Goal: Communication & Community: Answer question/provide support

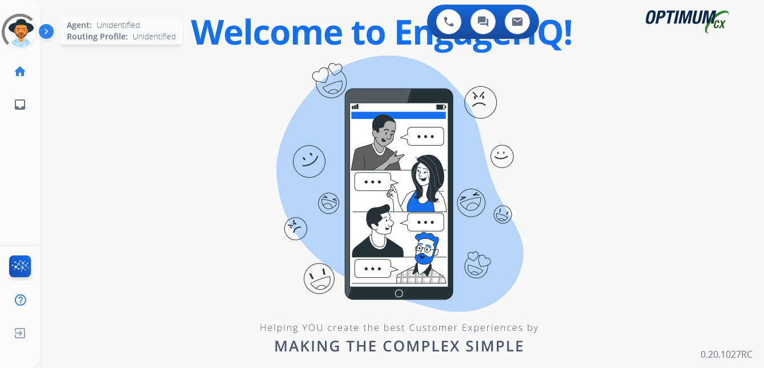
click at [27, 25] on div at bounding box center [20, 32] width 48 height 48
click at [194, 188] on div "0 Voice Interactions 0 Chat Interactions 0 Email Interactions swap_horiz Break …" at bounding box center [402, 184] width 724 height 368
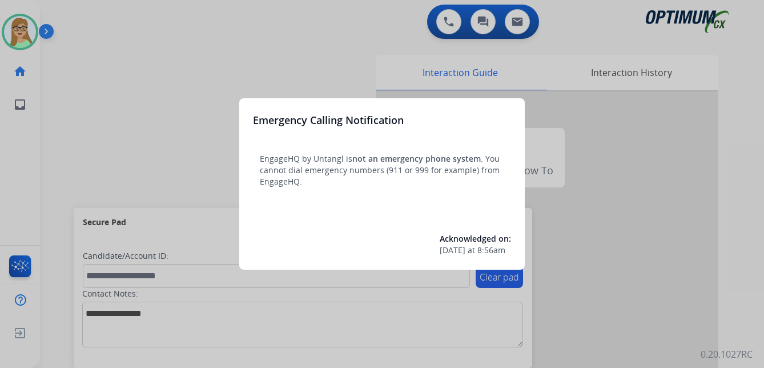
click at [248, 57] on div at bounding box center [382, 184] width 764 height 368
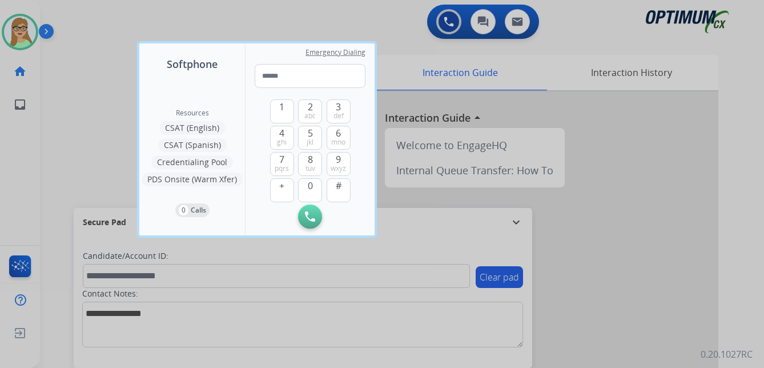
drag, startPoint x: 82, startPoint y: 138, endPoint x: 62, endPoint y: 182, distance: 48.5
click at [82, 138] on div at bounding box center [382, 184] width 764 height 368
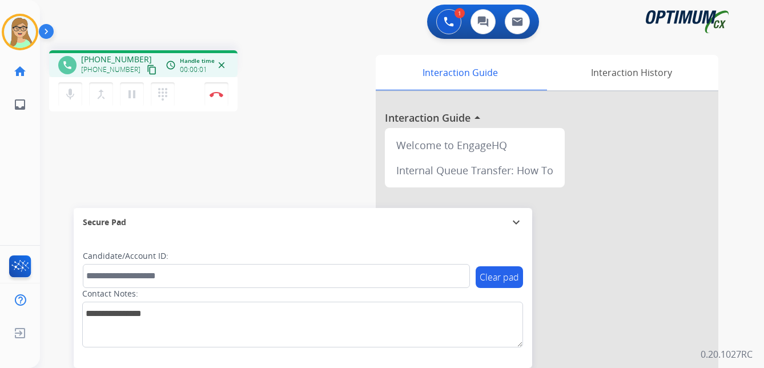
click at [147, 69] on mat-icon "content_copy" at bounding box center [152, 70] width 10 height 10
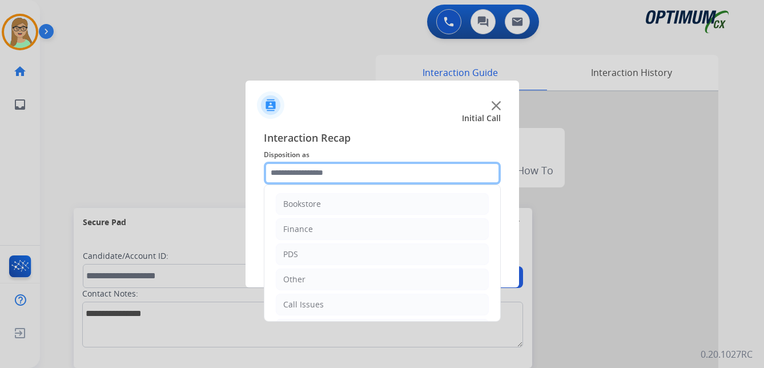
click at [314, 172] on input "text" at bounding box center [382, 173] width 237 height 23
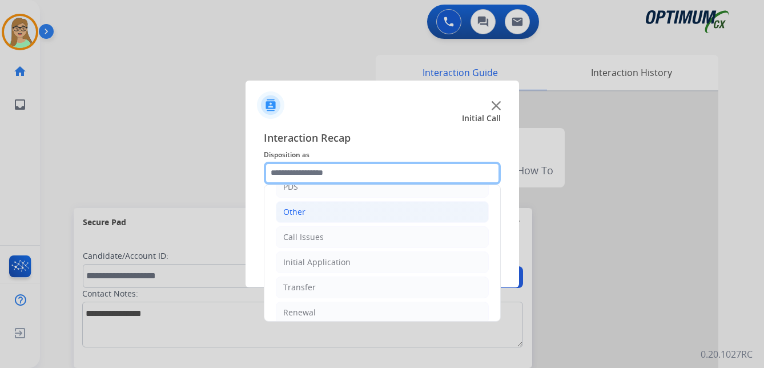
scroll to position [78, 0]
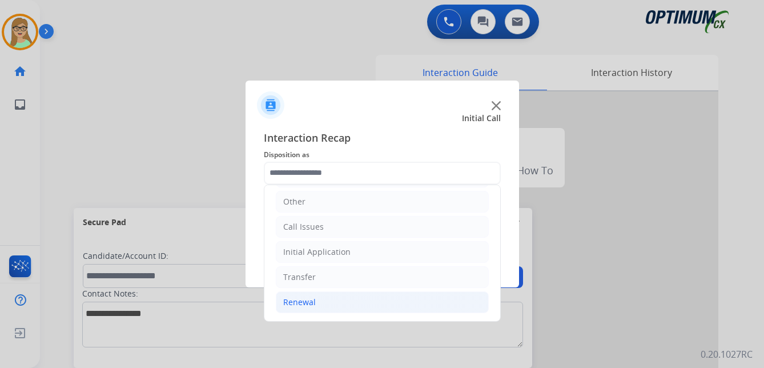
click at [303, 302] on div "Renewal" at bounding box center [299, 301] width 33 height 11
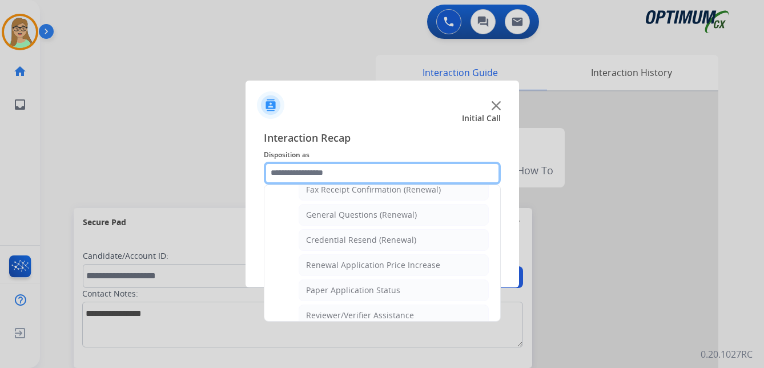
scroll to position [327, 0]
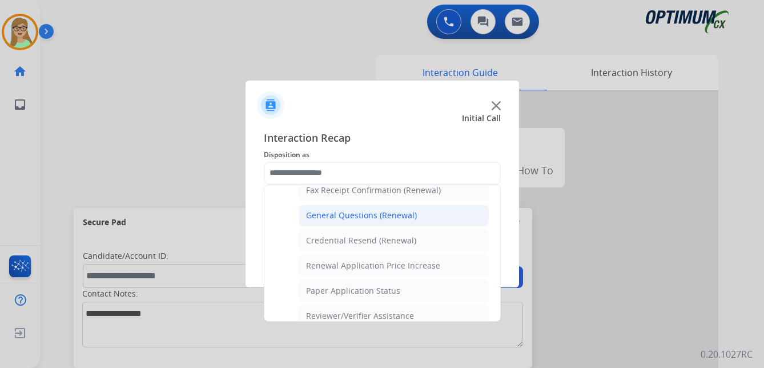
click at [335, 214] on div "General Questions (Renewal)" at bounding box center [361, 215] width 111 height 11
type input "**********"
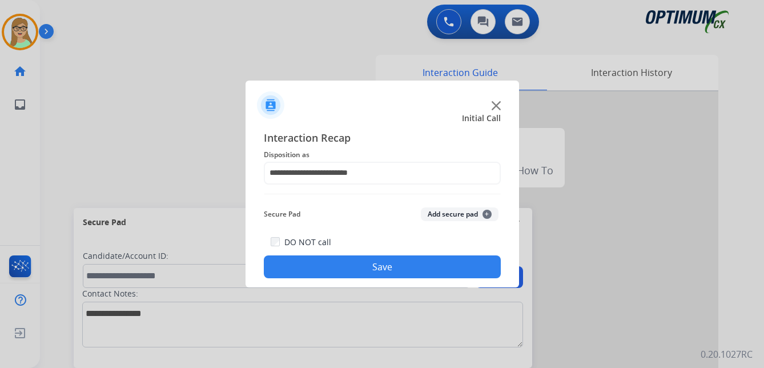
drag, startPoint x: 300, startPoint y: 268, endPoint x: 117, endPoint y: 252, distance: 184.1
click at [300, 268] on button "Save" at bounding box center [382, 266] width 237 height 23
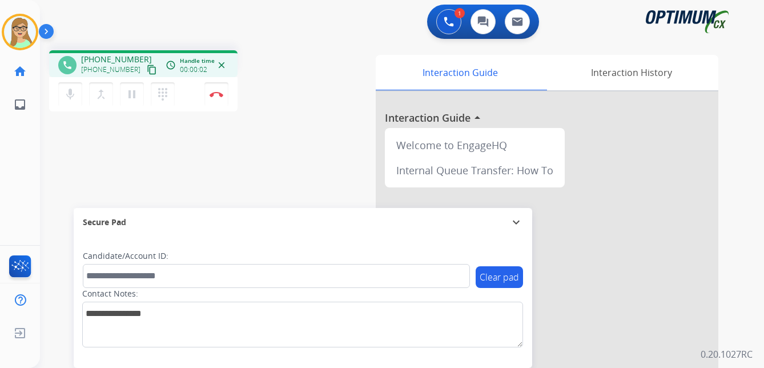
click at [147, 70] on mat-icon "content_copy" at bounding box center [152, 70] width 10 height 10
click at [217, 96] on img at bounding box center [217, 94] width 14 height 6
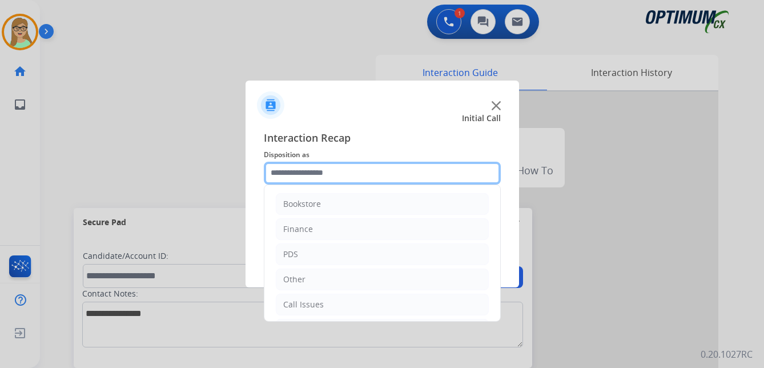
click at [312, 179] on input "text" at bounding box center [382, 173] width 237 height 23
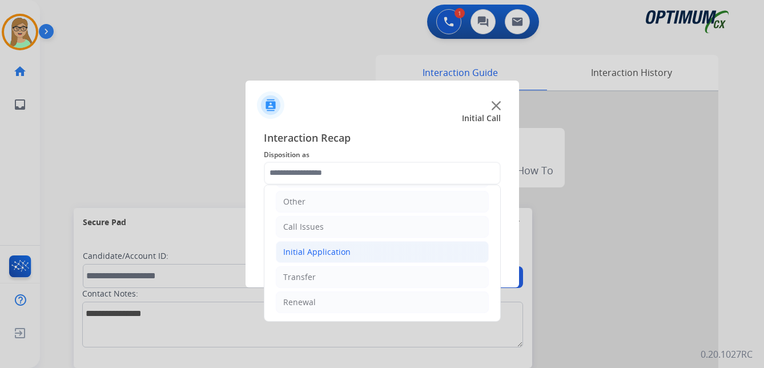
click at [332, 250] on div "Initial Application" at bounding box center [316, 251] width 67 height 11
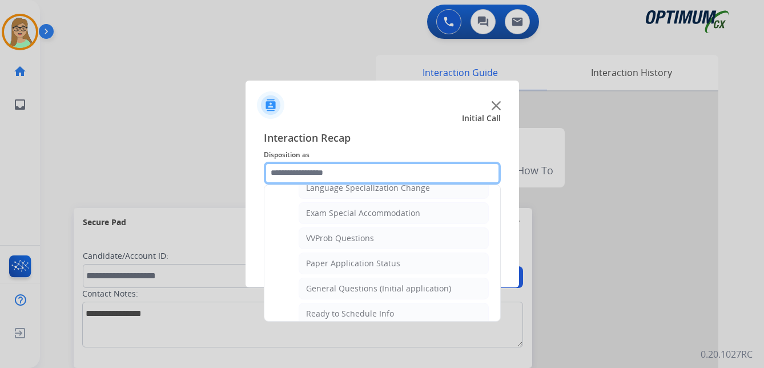
scroll to position [592, 0]
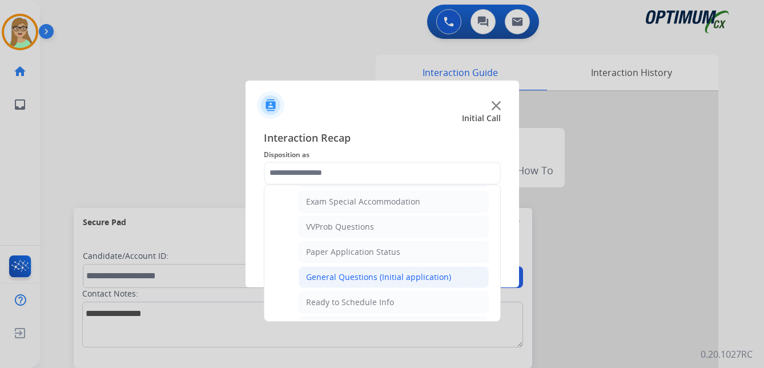
click at [348, 278] on div "General Questions (Initial application)" at bounding box center [378, 276] width 145 height 11
type input "**********"
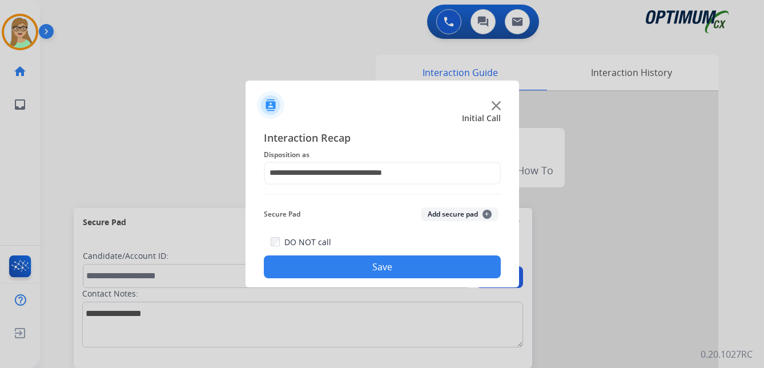
click at [346, 271] on button "Save" at bounding box center [382, 266] width 237 height 23
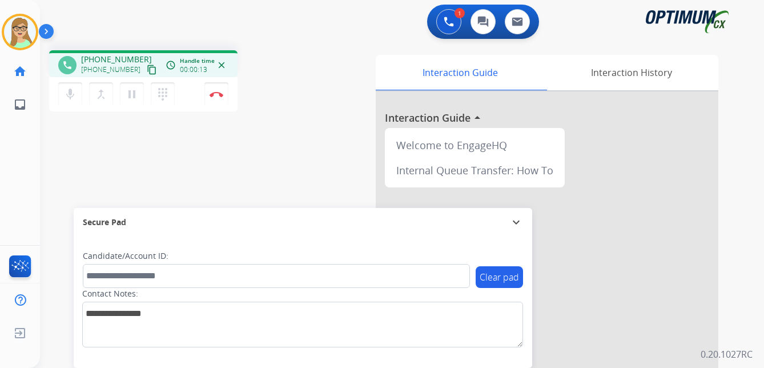
click at [147, 73] on mat-icon "content_copy" at bounding box center [152, 70] width 10 height 10
click at [218, 94] on img at bounding box center [217, 94] width 14 height 6
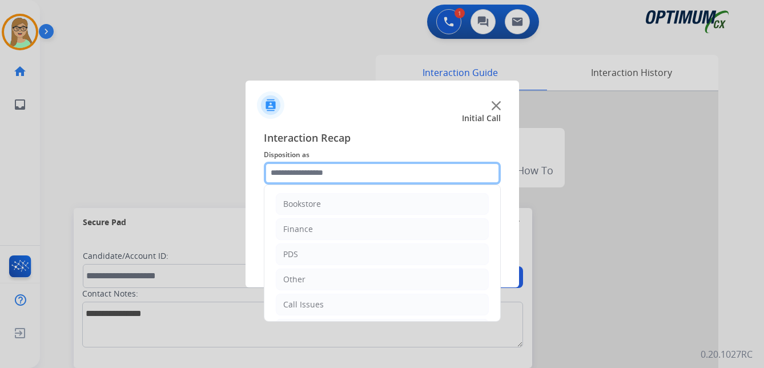
click at [288, 174] on input "text" at bounding box center [382, 173] width 237 height 23
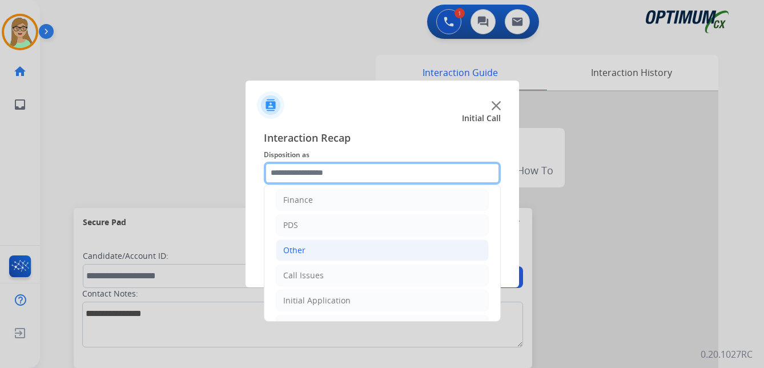
scroll to position [78, 0]
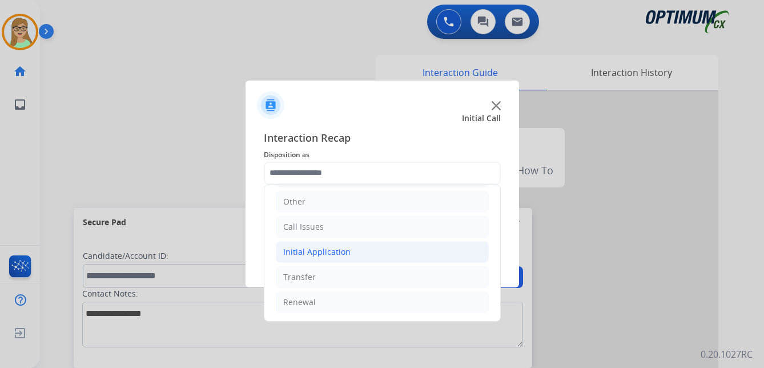
click at [317, 255] on div "Initial Application" at bounding box center [316, 251] width 67 height 11
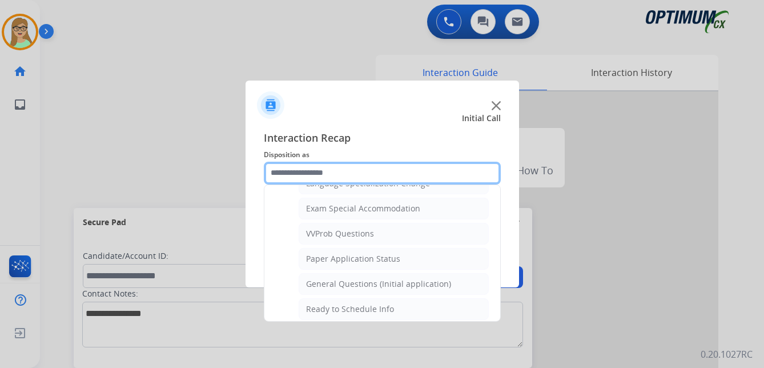
scroll to position [592, 0]
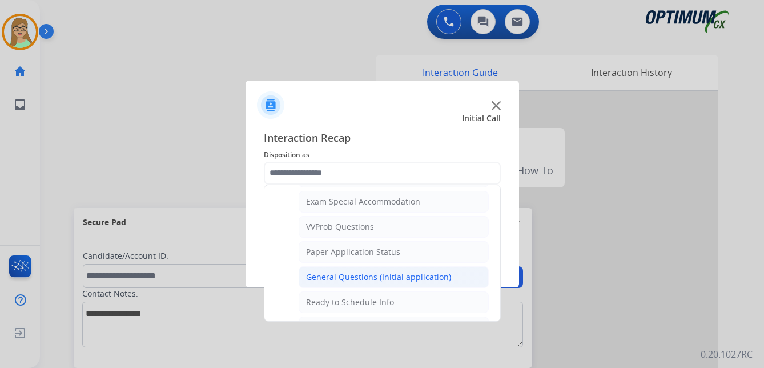
click at [338, 275] on div "General Questions (Initial application)" at bounding box center [378, 276] width 145 height 11
type input "**********"
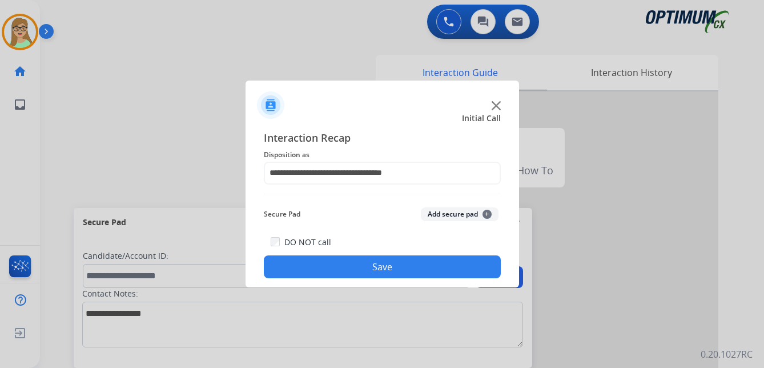
click at [330, 271] on button "Save" at bounding box center [382, 266] width 237 height 23
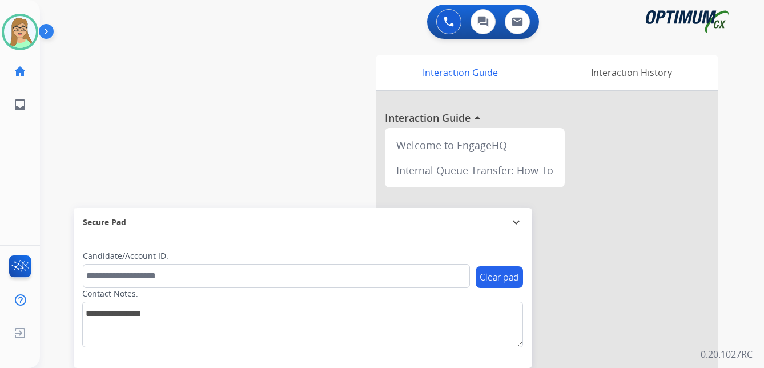
click at [17, 172] on div "Patricia Available Edit Avatar Agent: Patricia Routing Profile: OCX Training ho…" at bounding box center [20, 184] width 40 height 368
click at [22, 38] on img at bounding box center [20, 32] width 32 height 32
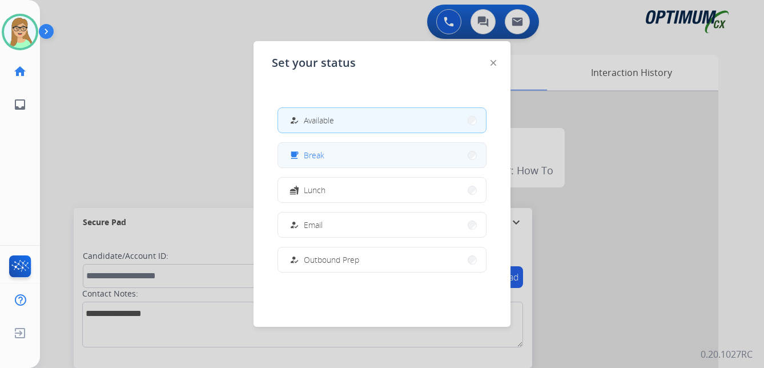
click at [319, 149] on span "Break" at bounding box center [314, 155] width 21 height 12
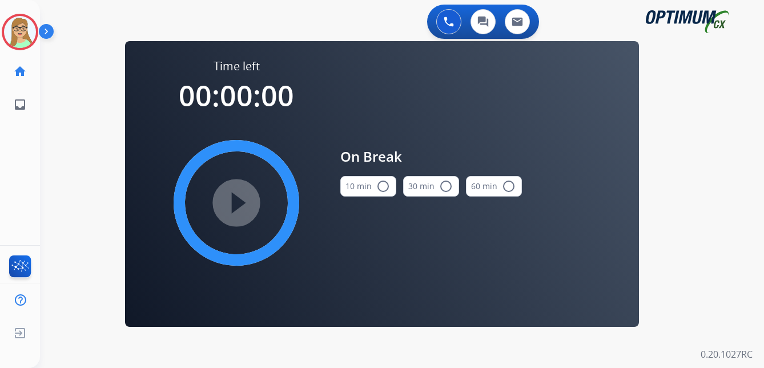
click at [387, 187] on mat-icon "radio_button_unchecked" at bounding box center [383, 186] width 14 height 14
click at [267, 198] on div "play_circle_filled" at bounding box center [236, 202] width 171 height 171
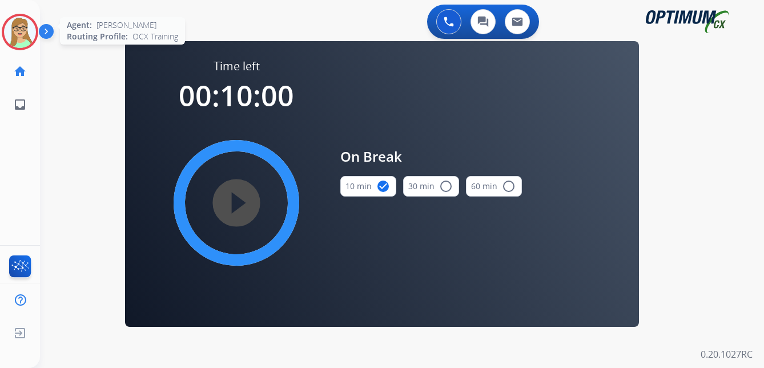
click at [17, 43] on img at bounding box center [20, 32] width 32 height 32
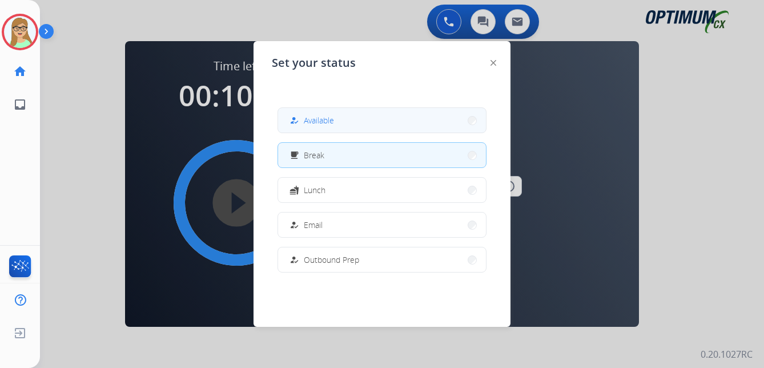
click at [338, 120] on button "how_to_reg Available" at bounding box center [382, 120] width 208 height 25
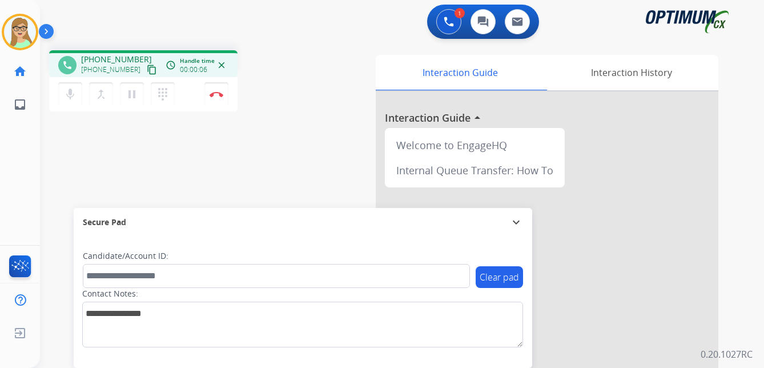
click at [147, 70] on mat-icon "content_copy" at bounding box center [152, 70] width 10 height 10
click at [216, 94] on img at bounding box center [217, 94] width 14 height 6
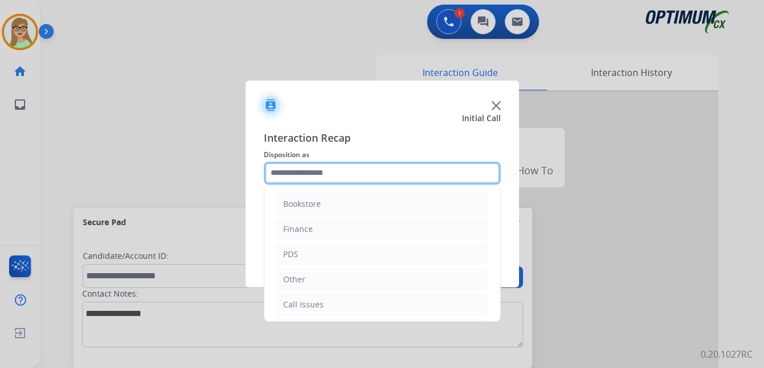
click at [315, 173] on input "text" at bounding box center [382, 173] width 237 height 23
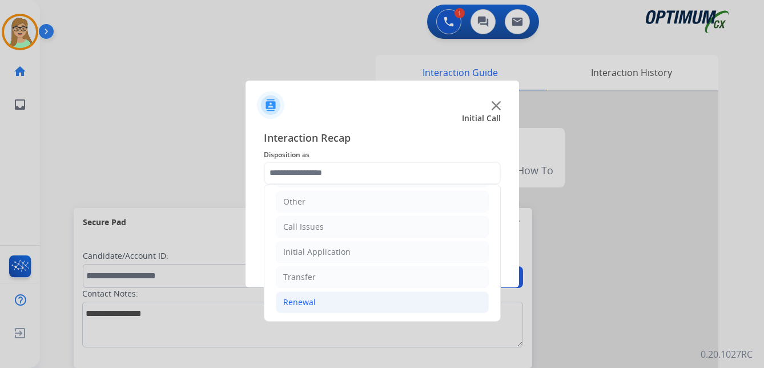
click at [299, 303] on div "Renewal" at bounding box center [299, 301] width 33 height 11
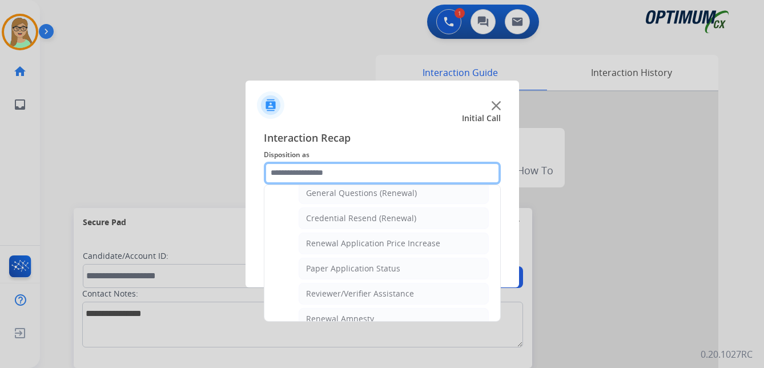
scroll to position [327, 0]
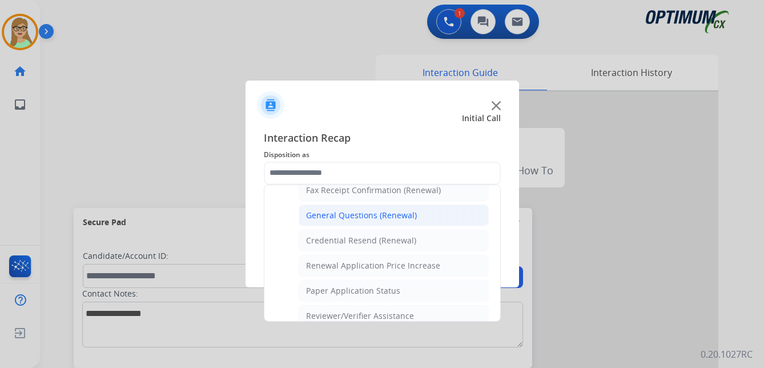
click at [366, 217] on div "General Questions (Renewal)" at bounding box center [361, 215] width 111 height 11
type input "**********"
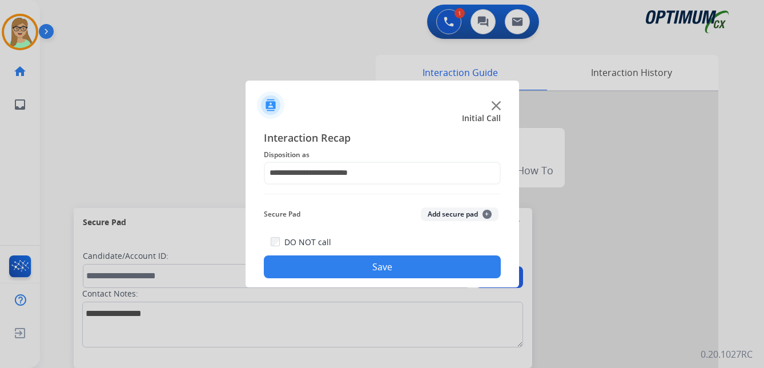
click at [353, 268] on button "Save" at bounding box center [382, 266] width 237 height 23
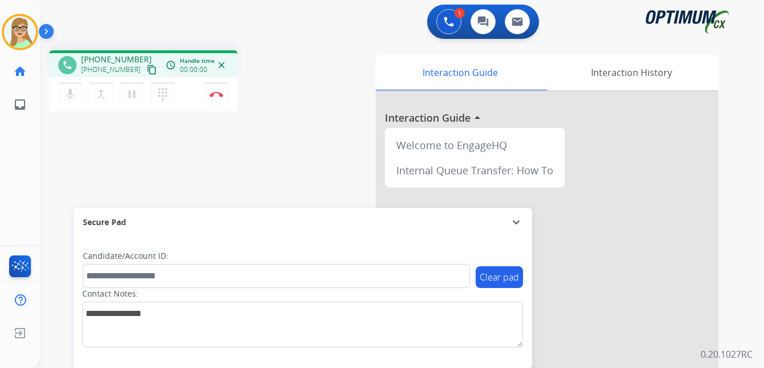
click at [147, 72] on mat-icon "content_copy" at bounding box center [152, 70] width 10 height 10
click at [219, 93] on img at bounding box center [217, 94] width 14 height 6
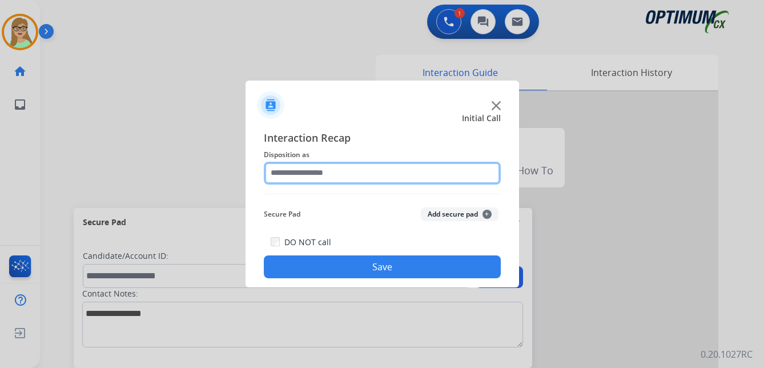
click at [297, 167] on input "text" at bounding box center [382, 173] width 237 height 23
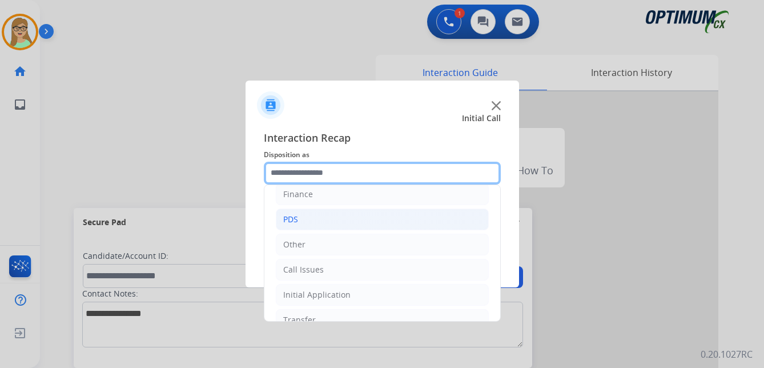
scroll to position [78, 0]
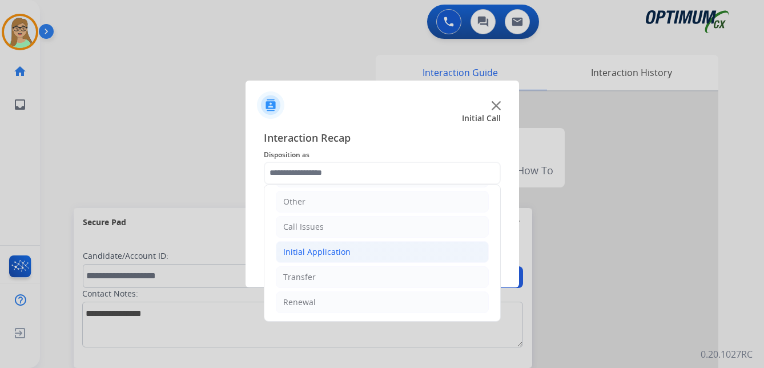
click at [334, 249] on div "Initial Application" at bounding box center [316, 251] width 67 height 11
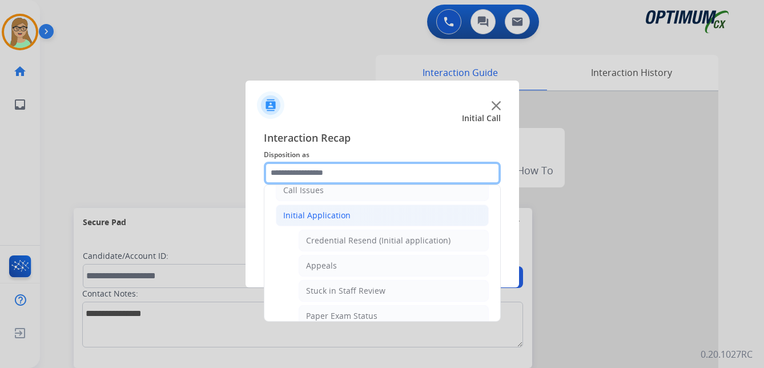
scroll to position [135, 0]
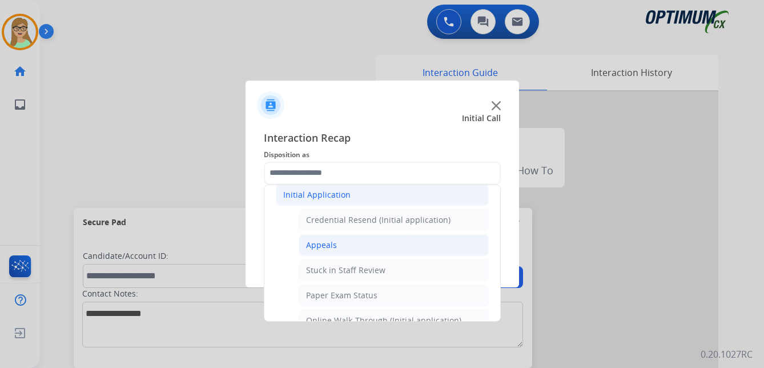
click at [327, 247] on div "Appeals" at bounding box center [321, 244] width 31 height 11
type input "*******"
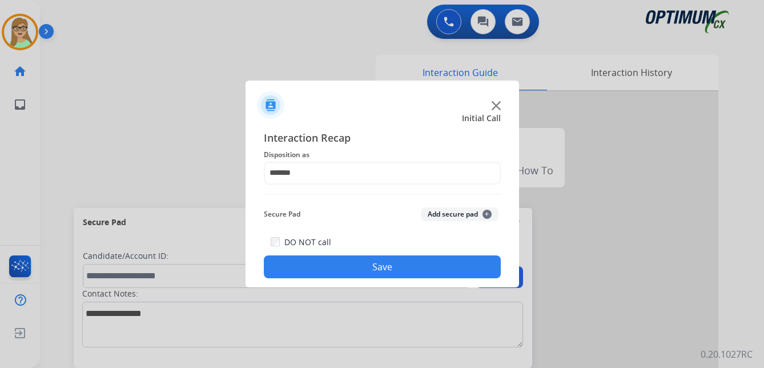
click at [355, 264] on button "Save" at bounding box center [382, 266] width 237 height 23
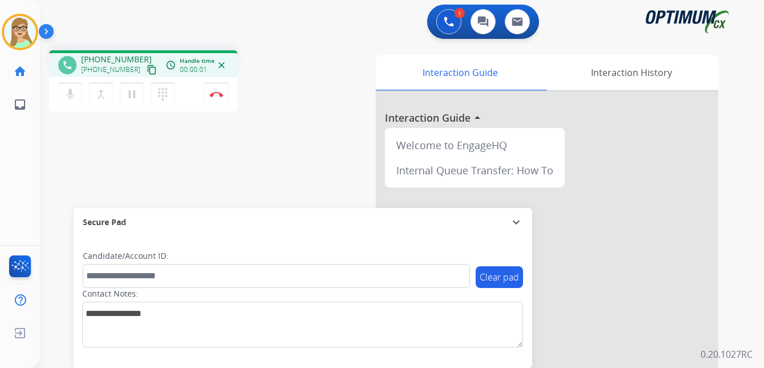
click at [147, 69] on mat-icon "content_copy" at bounding box center [152, 70] width 10 height 10
click at [260, 219] on div "Secure Pad" at bounding box center [303, 221] width 440 height 19
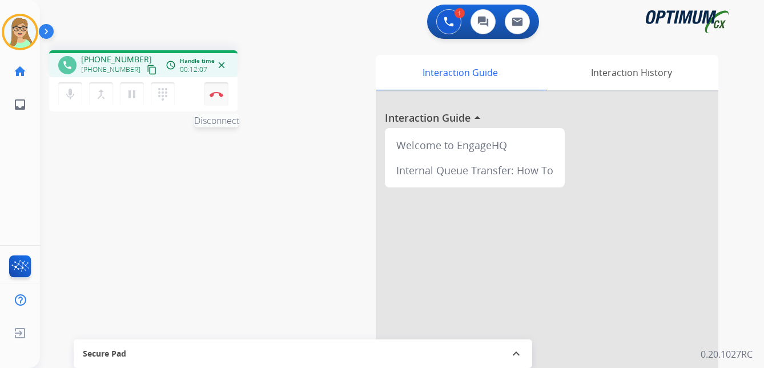
click at [217, 93] on img at bounding box center [217, 94] width 14 height 6
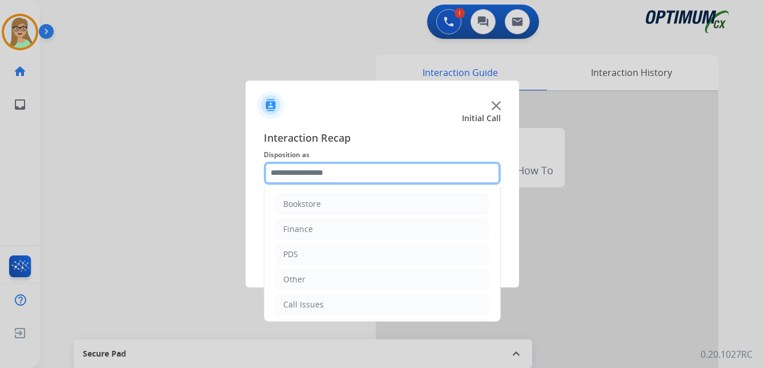
click at [296, 167] on input "text" at bounding box center [382, 173] width 237 height 23
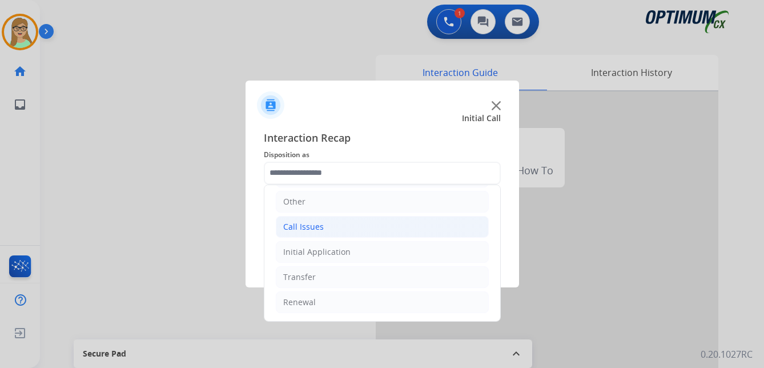
click at [318, 223] on div "Call Issues" at bounding box center [303, 226] width 41 height 11
click at [303, 224] on div "Call Issues" at bounding box center [303, 226] width 41 height 11
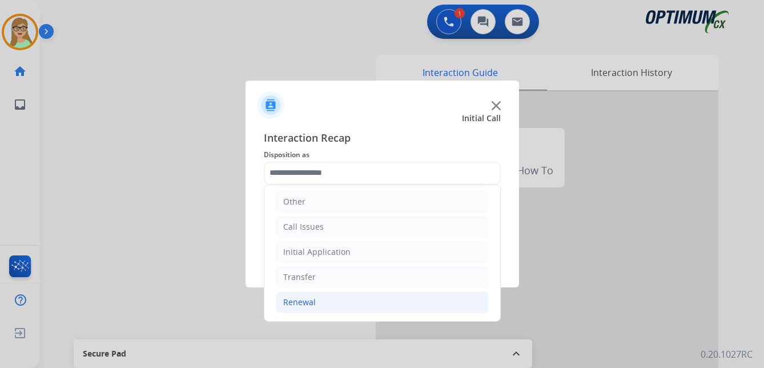
click at [301, 302] on div "Renewal" at bounding box center [299, 301] width 33 height 11
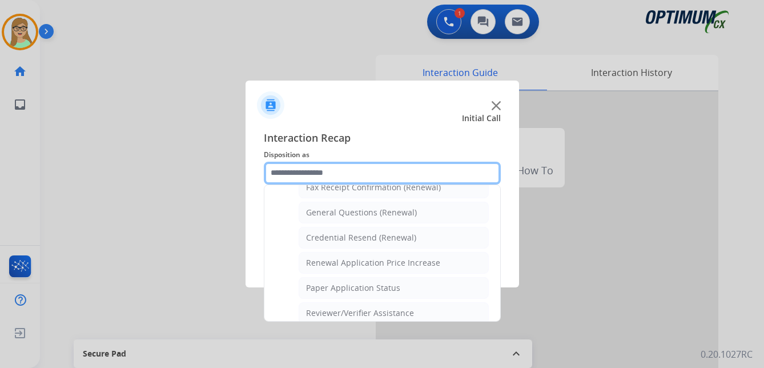
scroll to position [327, 0]
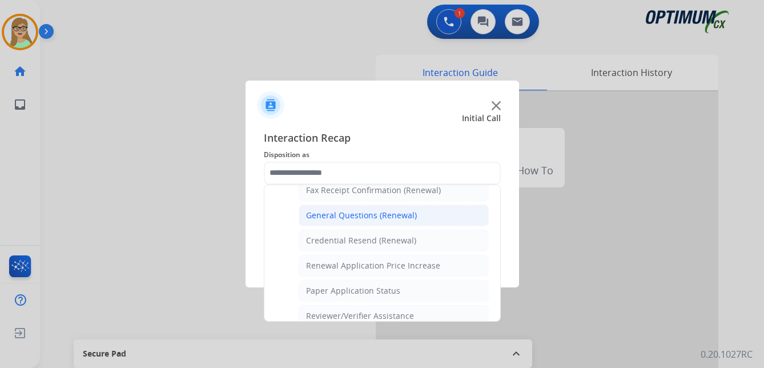
click at [355, 219] on div "General Questions (Renewal)" at bounding box center [361, 215] width 111 height 11
type input "**********"
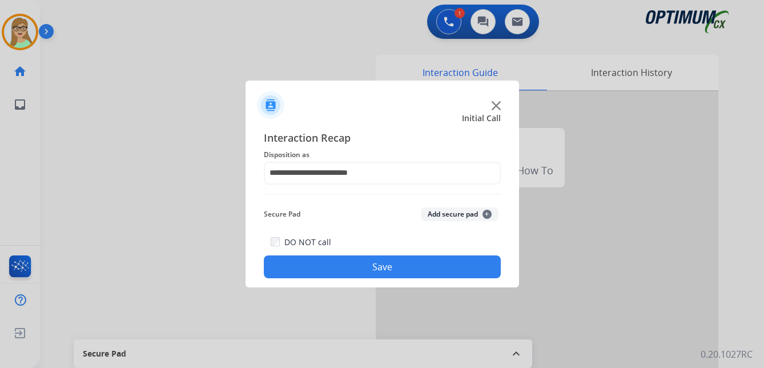
click at [335, 267] on button "Save" at bounding box center [382, 266] width 237 height 23
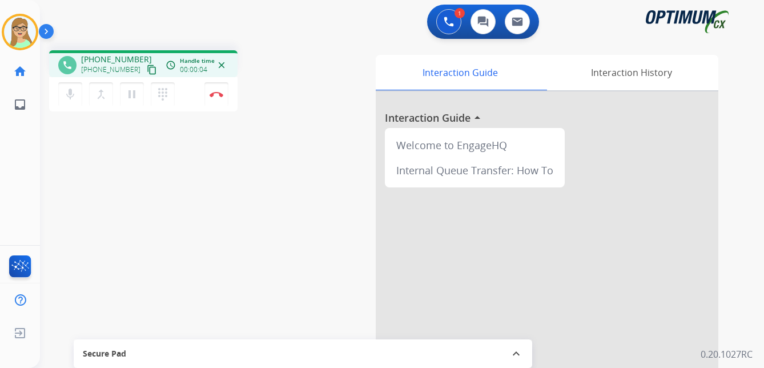
click at [147, 71] on mat-icon "content_copy" at bounding box center [152, 70] width 10 height 10
click at [218, 98] on button "Disconnect" at bounding box center [216, 94] width 24 height 24
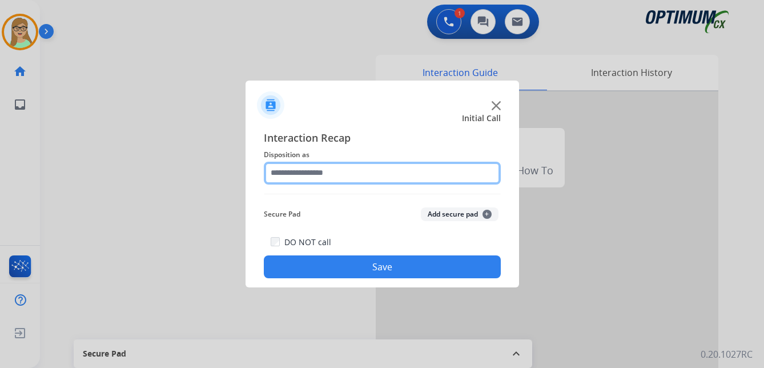
click at [284, 171] on input "text" at bounding box center [382, 173] width 237 height 23
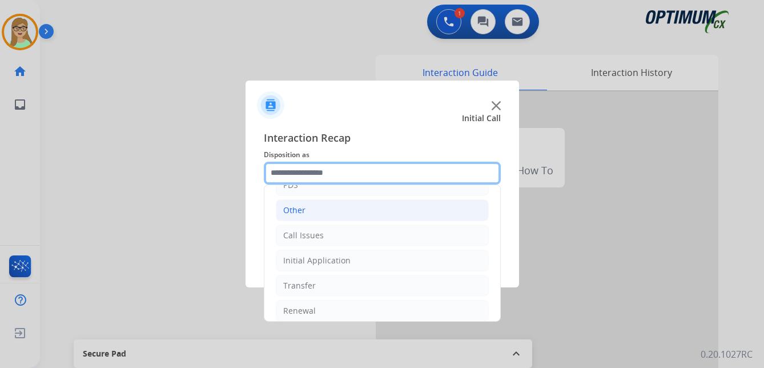
scroll to position [78, 0]
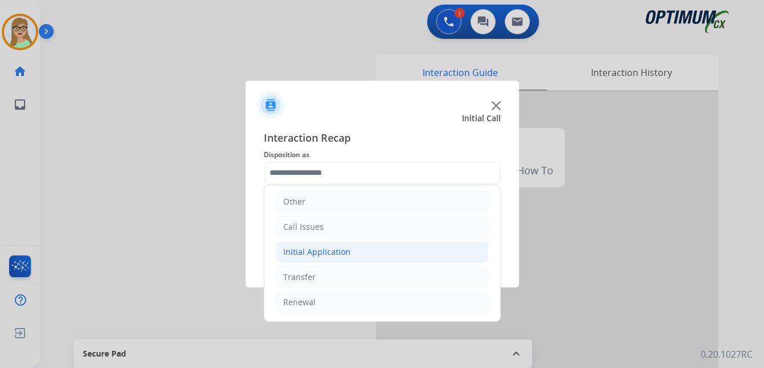
click at [315, 250] on div "Initial Application" at bounding box center [316, 251] width 67 height 11
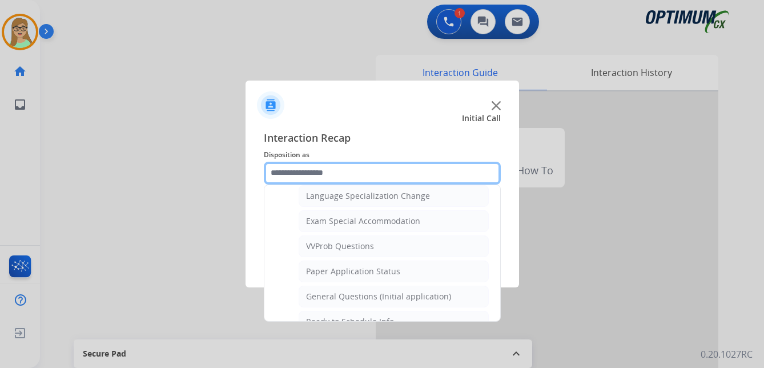
scroll to position [592, 0]
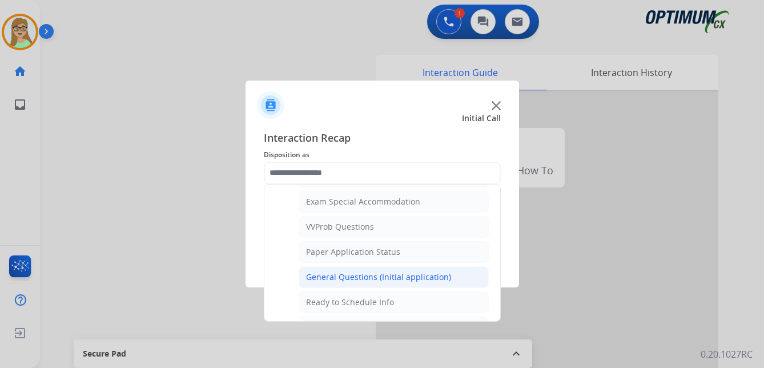
click at [323, 276] on div "General Questions (Initial application)" at bounding box center [378, 276] width 145 height 11
type input "**********"
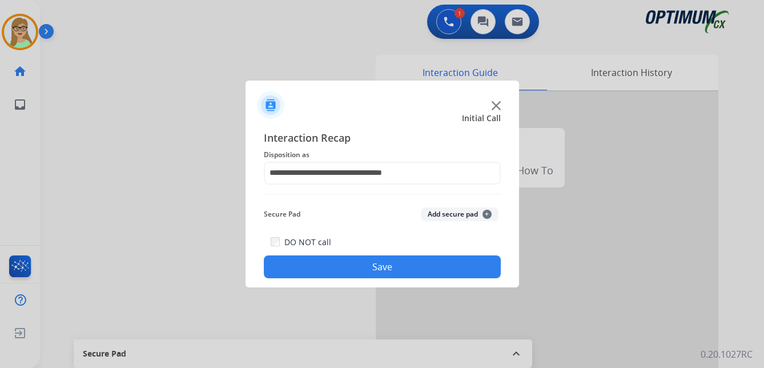
click at [326, 276] on button "Save" at bounding box center [382, 266] width 237 height 23
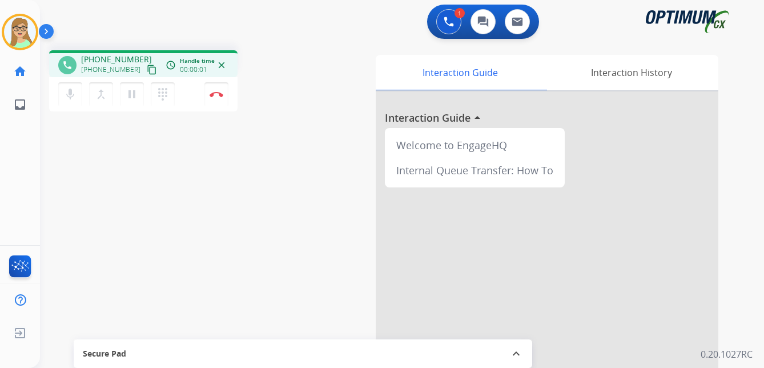
click at [147, 68] on mat-icon "content_copy" at bounding box center [152, 70] width 10 height 10
click at [218, 94] on img at bounding box center [217, 94] width 14 height 6
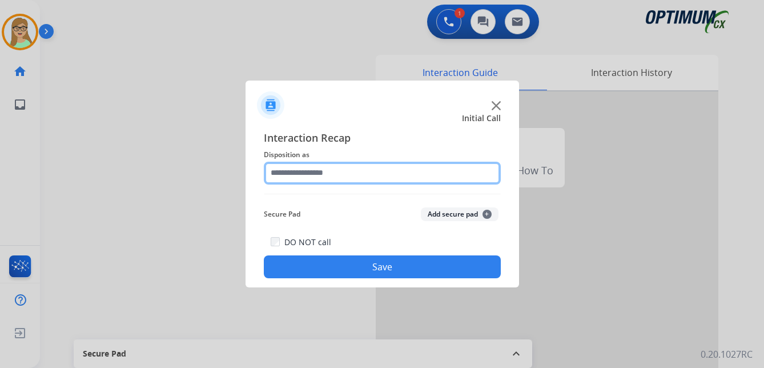
click at [299, 174] on input "text" at bounding box center [382, 173] width 237 height 23
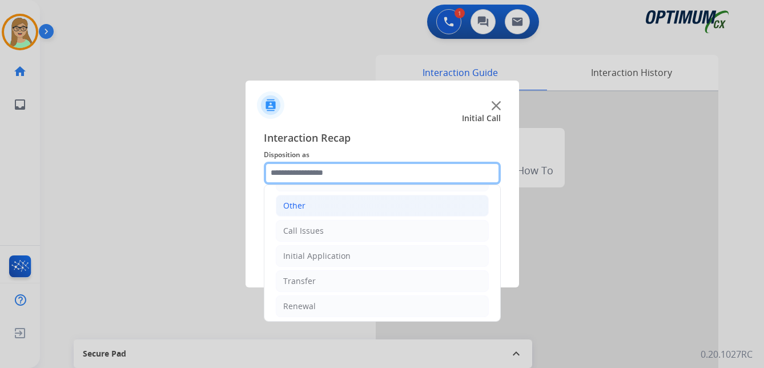
scroll to position [78, 0]
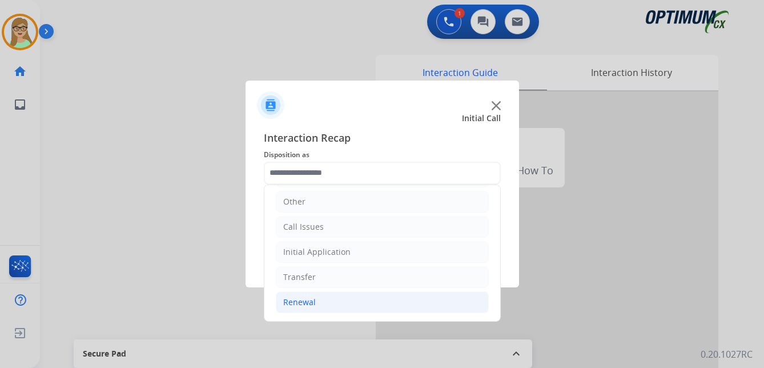
click at [300, 298] on div "Renewal" at bounding box center [299, 301] width 33 height 11
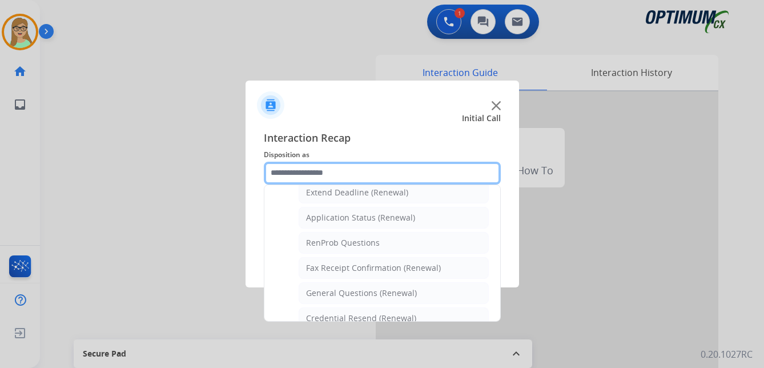
scroll to position [306, 0]
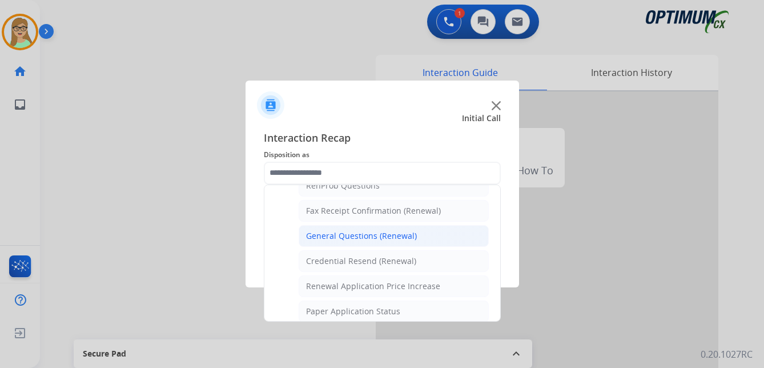
click at [339, 238] on div "General Questions (Renewal)" at bounding box center [361, 235] width 111 height 11
type input "**********"
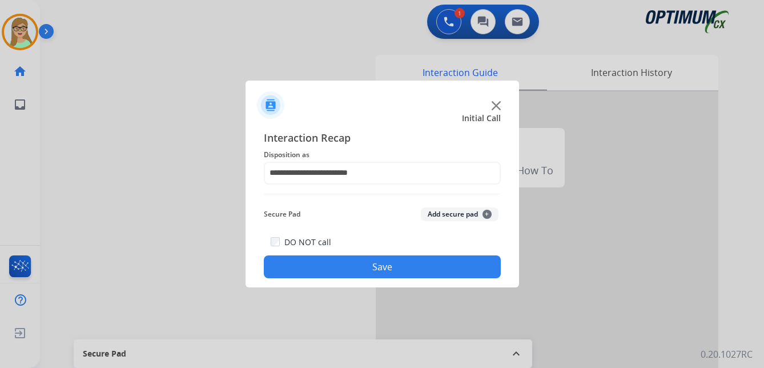
click at [323, 264] on button "Save" at bounding box center [382, 266] width 237 height 23
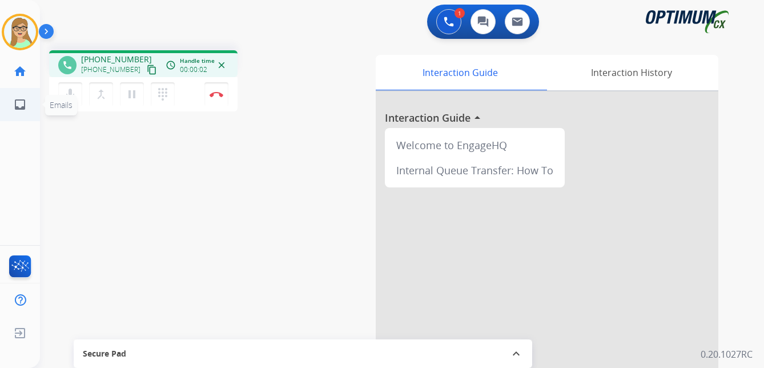
drag, startPoint x: 142, startPoint y: 68, endPoint x: 3, endPoint y: 100, distance: 142.4
click at [147, 68] on mat-icon "content_copy" at bounding box center [152, 70] width 10 height 10
click at [219, 94] on img at bounding box center [217, 94] width 14 height 6
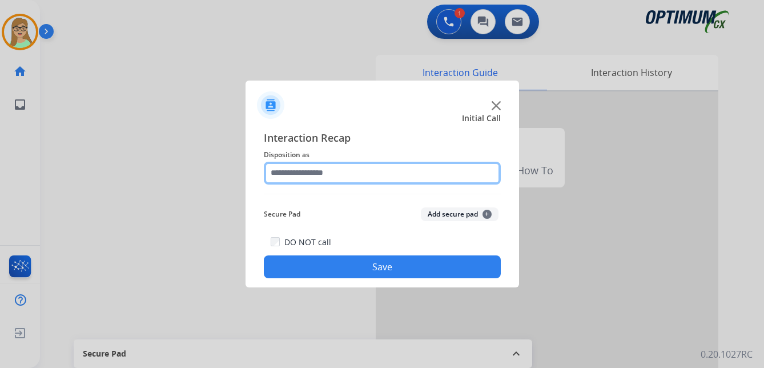
click at [313, 174] on input "text" at bounding box center [382, 173] width 237 height 23
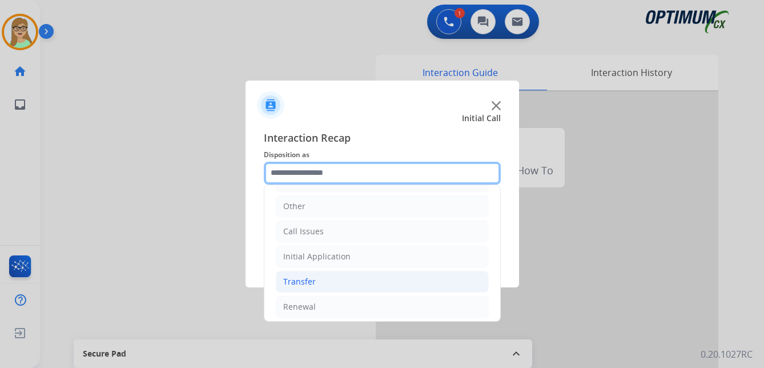
scroll to position [78, 0]
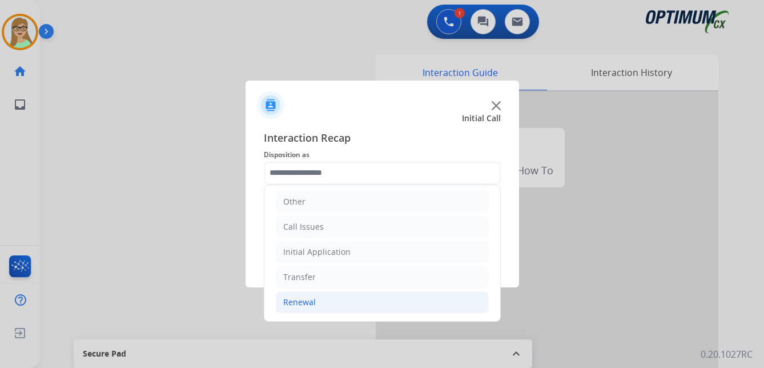
click at [305, 302] on div "Renewal" at bounding box center [299, 301] width 33 height 11
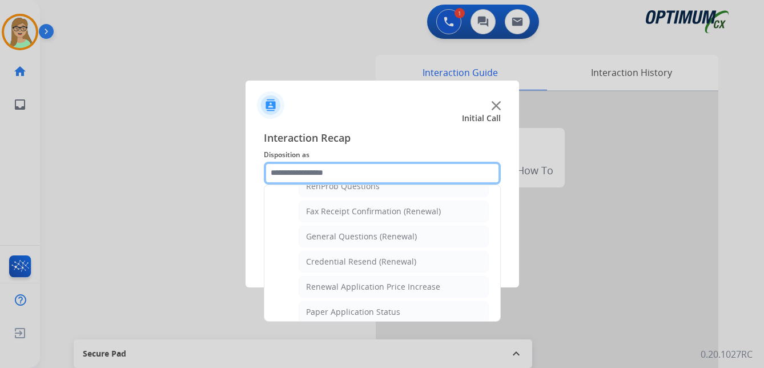
scroll to position [306, 0]
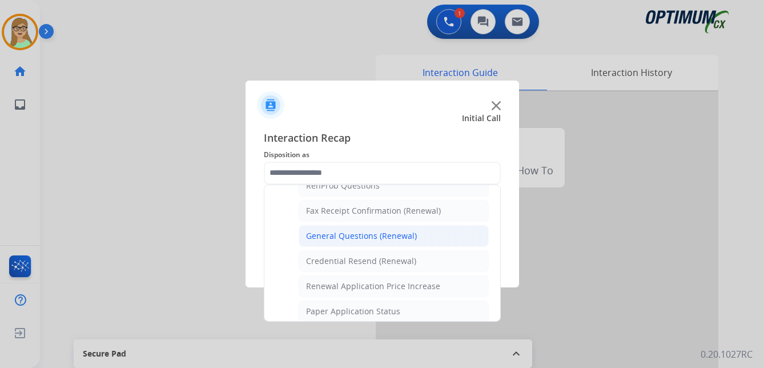
click at [364, 235] on div "General Questions (Renewal)" at bounding box center [361, 235] width 111 height 11
type input "**********"
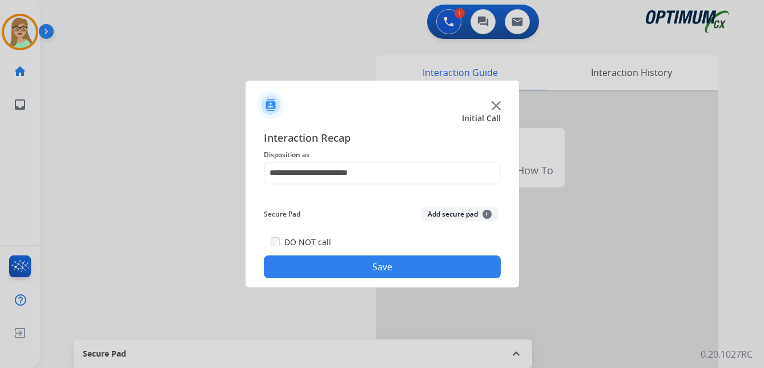
click at [359, 265] on button "Save" at bounding box center [382, 266] width 237 height 23
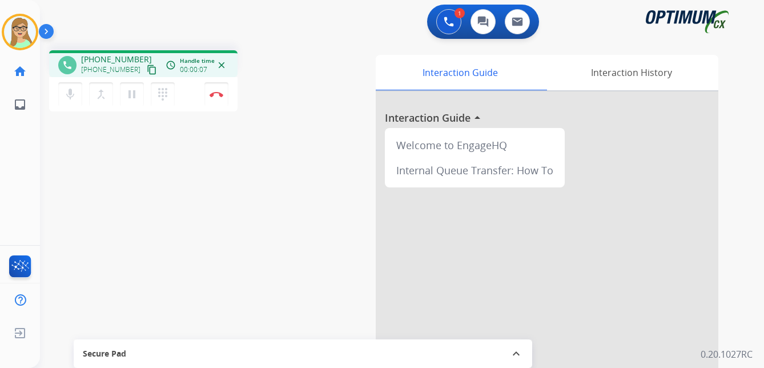
click at [147, 72] on mat-icon "content_copy" at bounding box center [152, 70] width 10 height 10
click at [219, 93] on img at bounding box center [217, 94] width 14 height 6
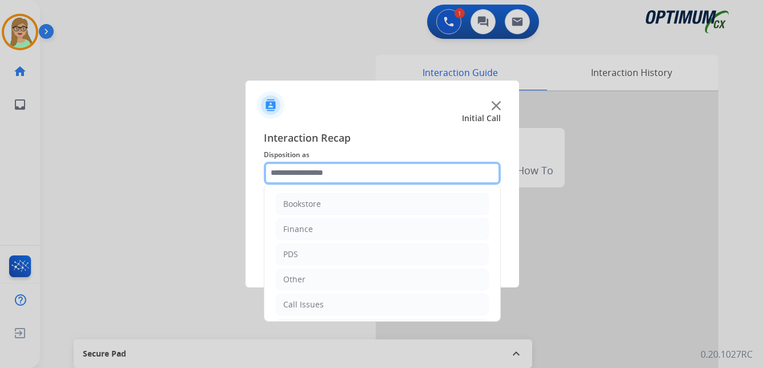
click at [307, 177] on input "text" at bounding box center [382, 173] width 237 height 23
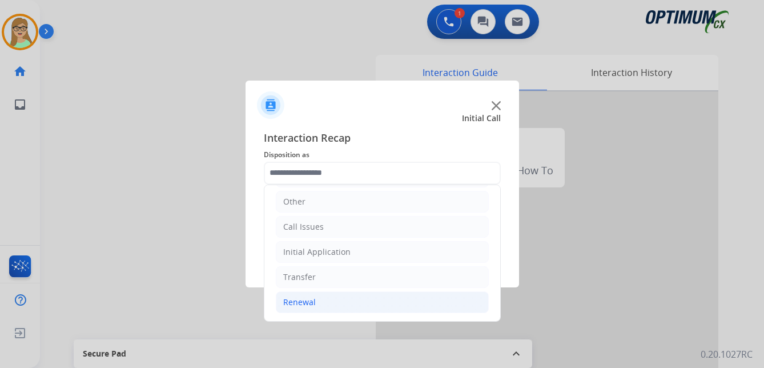
click at [300, 304] on div "Renewal" at bounding box center [299, 301] width 33 height 11
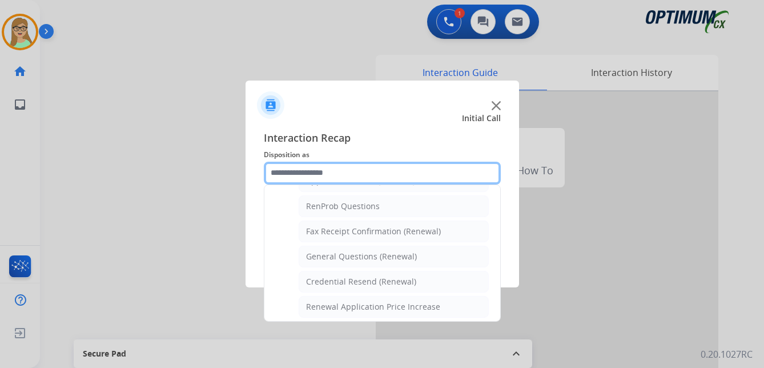
scroll to position [306, 0]
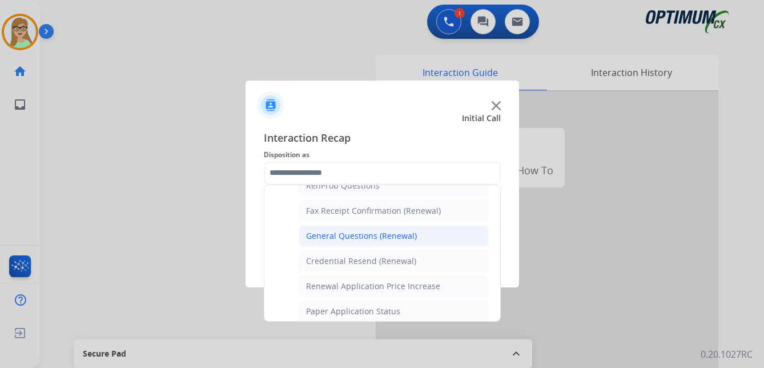
click at [335, 232] on div "General Questions (Renewal)" at bounding box center [361, 235] width 111 height 11
type input "**********"
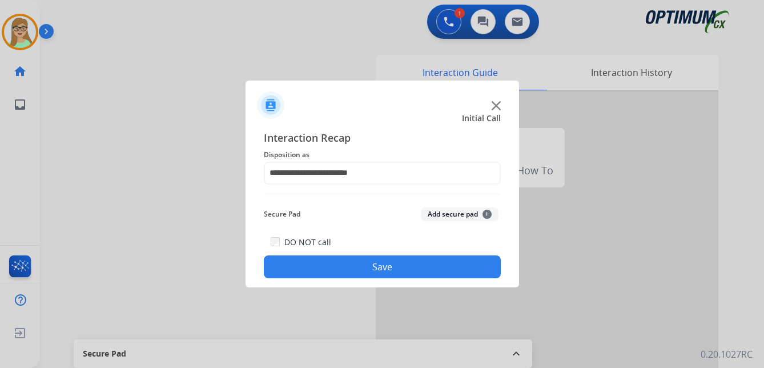
click at [331, 273] on button "Save" at bounding box center [382, 266] width 237 height 23
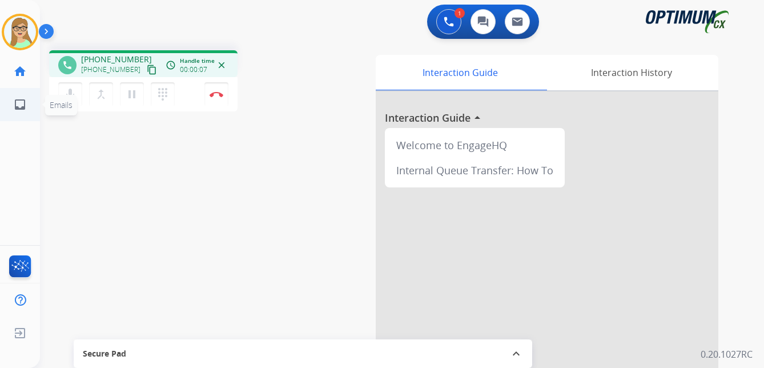
drag, startPoint x: 139, startPoint y: 69, endPoint x: 0, endPoint y: 105, distance: 143.2
click at [147, 69] on mat-icon "content_copy" at bounding box center [152, 70] width 10 height 10
click at [220, 94] on img at bounding box center [217, 94] width 14 height 6
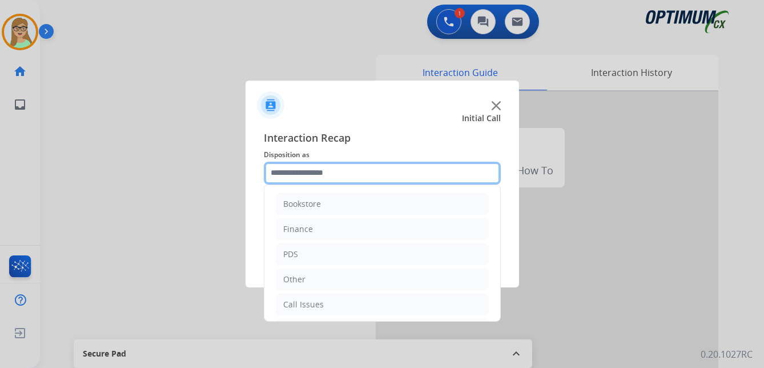
click at [299, 174] on input "text" at bounding box center [382, 173] width 237 height 23
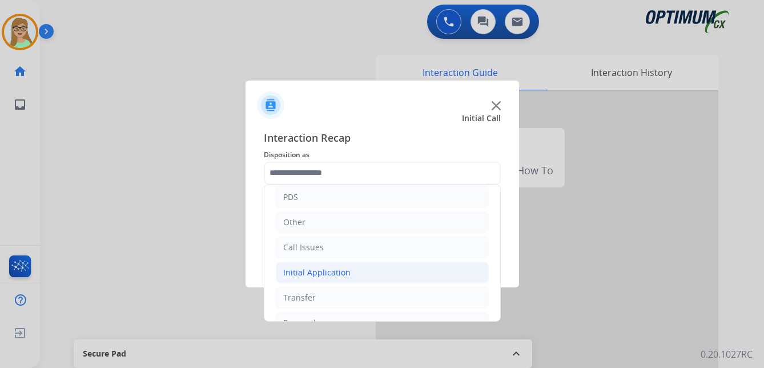
click at [326, 271] on div "Initial Application" at bounding box center [316, 272] width 67 height 11
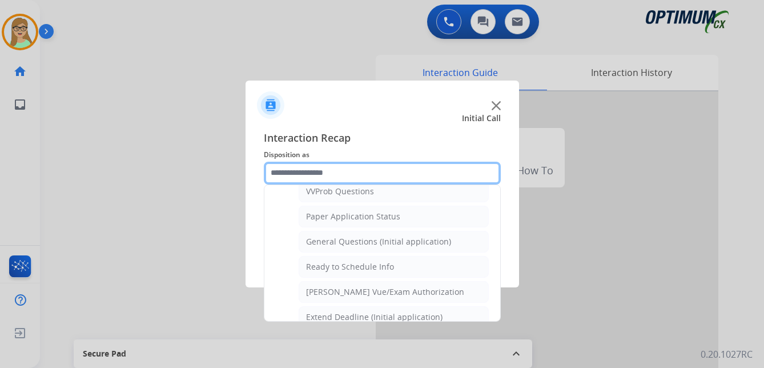
scroll to position [628, 0]
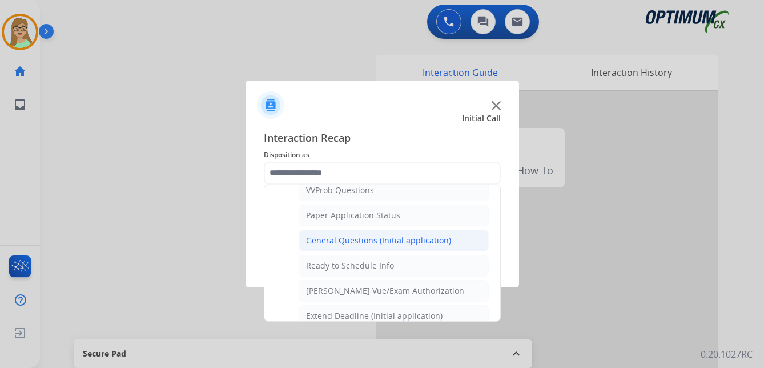
click at [351, 236] on div "General Questions (Initial application)" at bounding box center [378, 240] width 145 height 11
type input "**********"
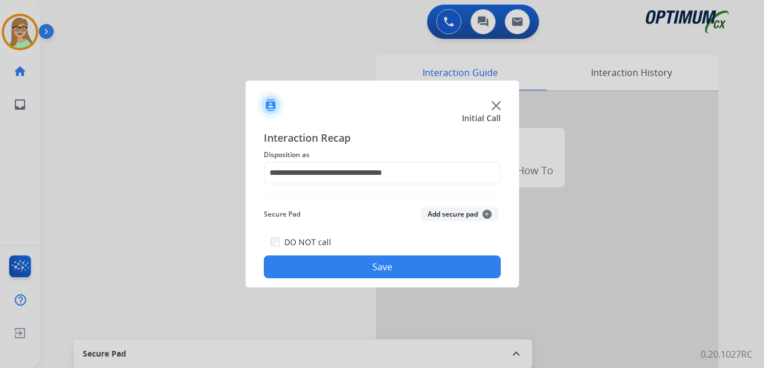
click at [338, 260] on button "Save" at bounding box center [382, 266] width 237 height 23
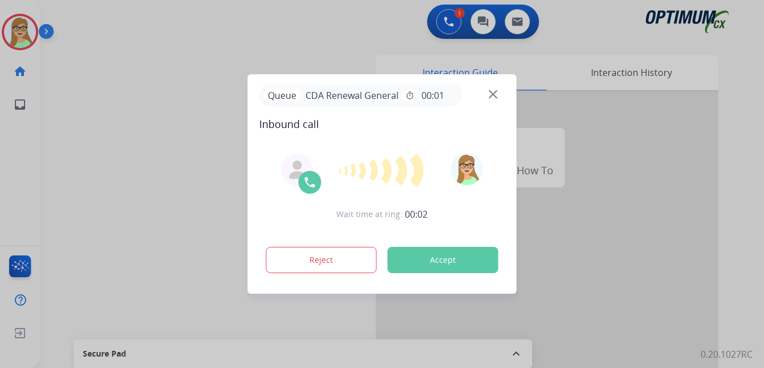
click at [251, 15] on div at bounding box center [382, 184] width 764 height 368
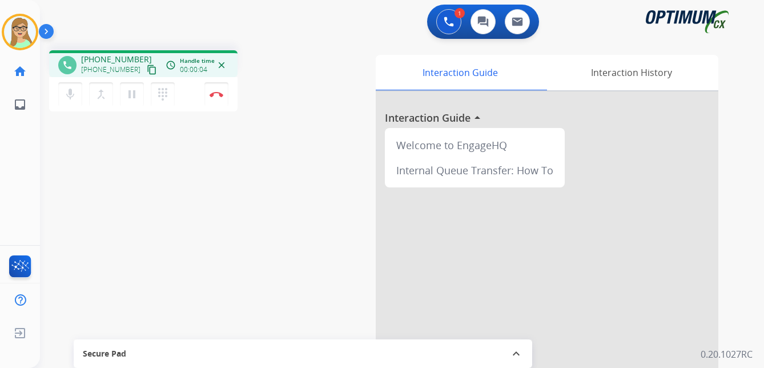
click at [147, 71] on mat-icon "content_copy" at bounding box center [152, 70] width 10 height 10
click at [220, 92] on img at bounding box center [217, 94] width 14 height 6
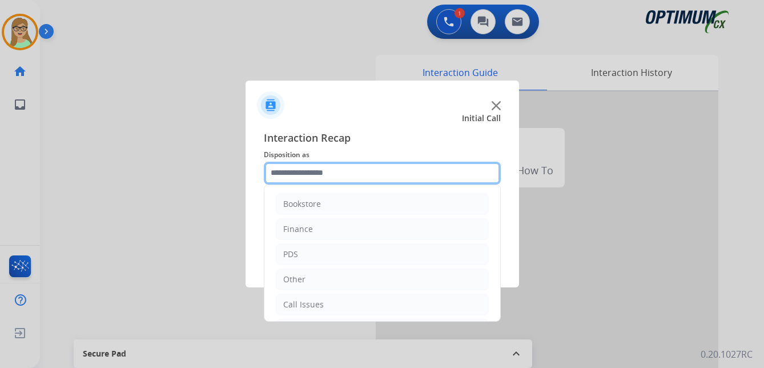
click at [312, 167] on input "text" at bounding box center [382, 173] width 237 height 23
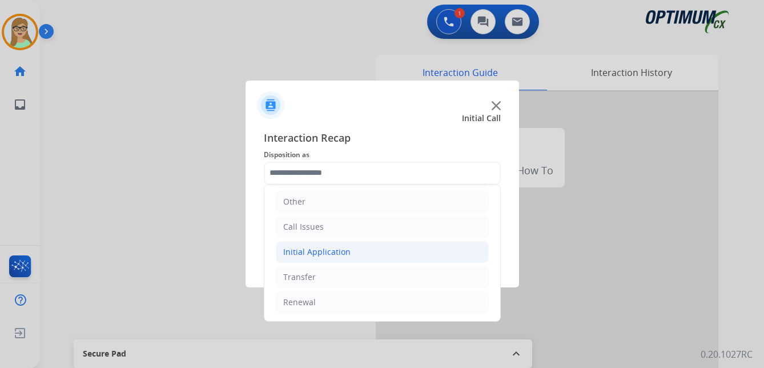
click at [338, 251] on div "Initial Application" at bounding box center [316, 251] width 67 height 11
click at [328, 303] on div "Appeals" at bounding box center [321, 301] width 31 height 11
type input "*******"
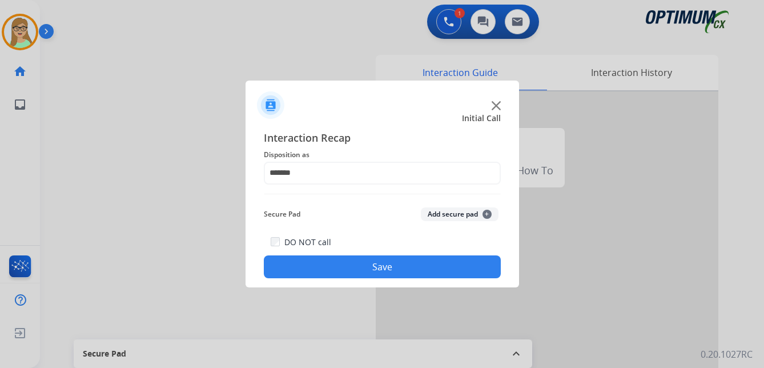
drag, startPoint x: 342, startPoint y: 269, endPoint x: 199, endPoint y: 230, distance: 147.4
click at [340, 268] on button "Save" at bounding box center [382, 266] width 237 height 23
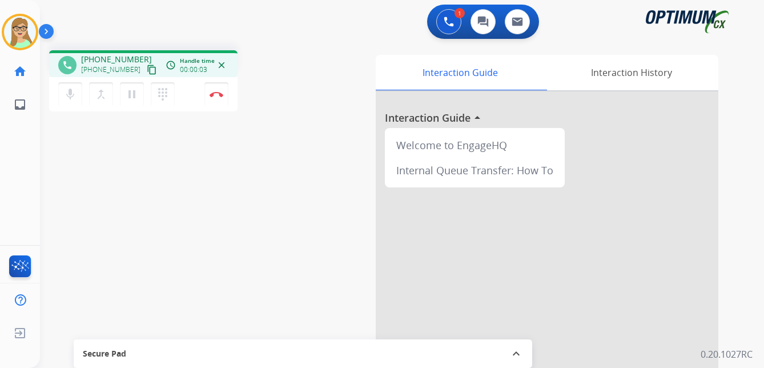
drag, startPoint x: 139, startPoint y: 70, endPoint x: 110, endPoint y: 71, distance: 29.2
click at [147, 70] on mat-icon "content_copy" at bounding box center [152, 70] width 10 height 10
click at [222, 95] on img at bounding box center [217, 94] width 14 height 6
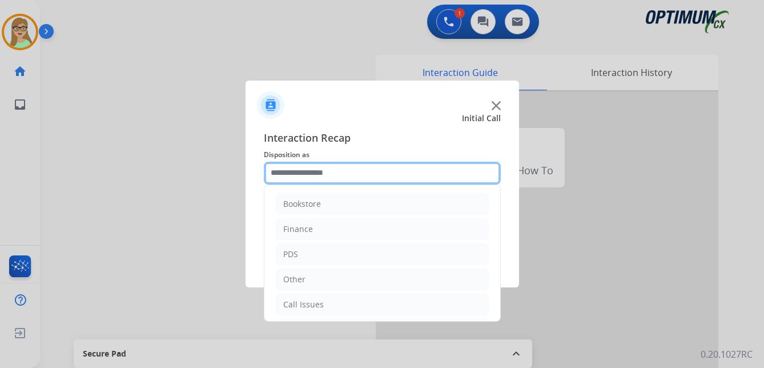
click at [290, 175] on input "text" at bounding box center [382, 173] width 237 height 23
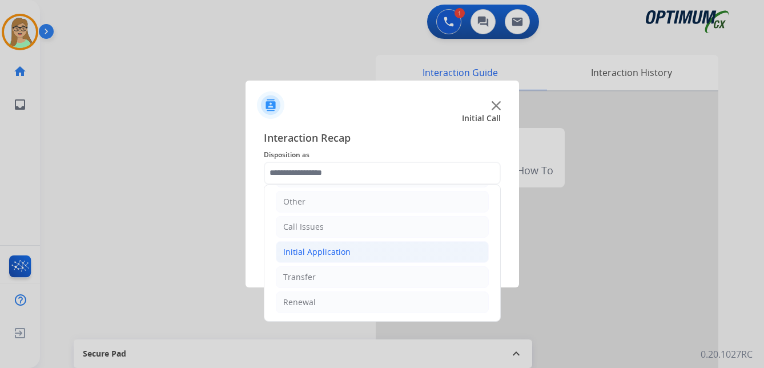
click at [324, 256] on div "Initial Application" at bounding box center [316, 251] width 67 height 11
click at [323, 253] on div "Initial Application" at bounding box center [316, 251] width 67 height 11
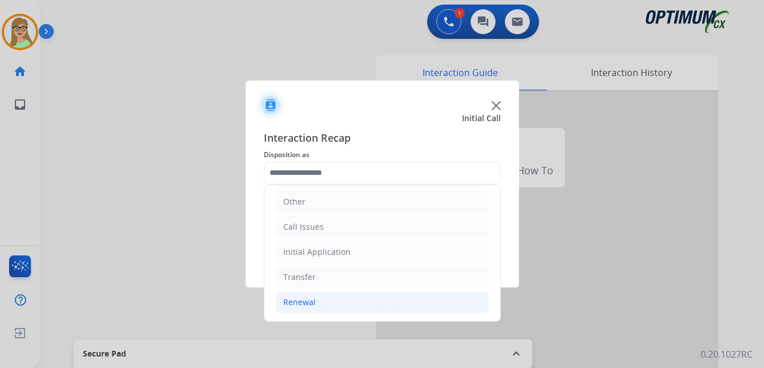
click at [304, 304] on div "Renewal" at bounding box center [299, 301] width 33 height 11
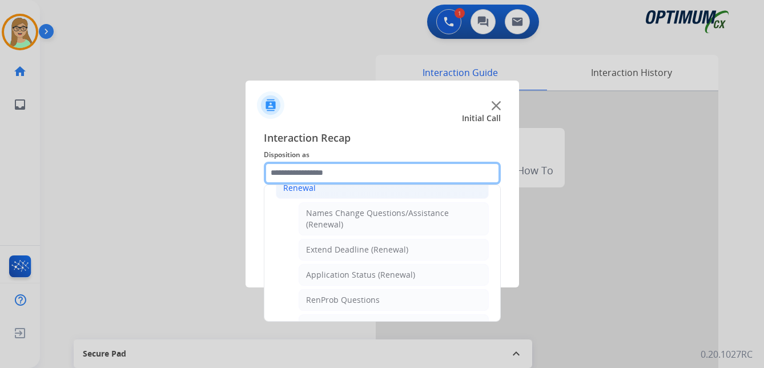
scroll to position [249, 0]
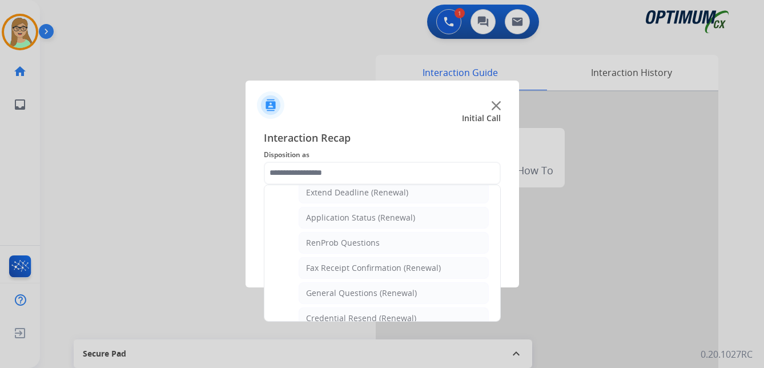
click at [334, 296] on div "General Questions (Renewal)" at bounding box center [361, 292] width 111 height 11
type input "**********"
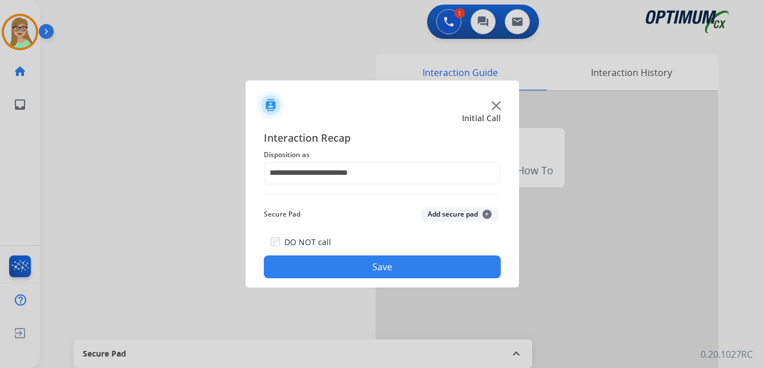
click at [347, 266] on button "Save" at bounding box center [382, 266] width 237 height 23
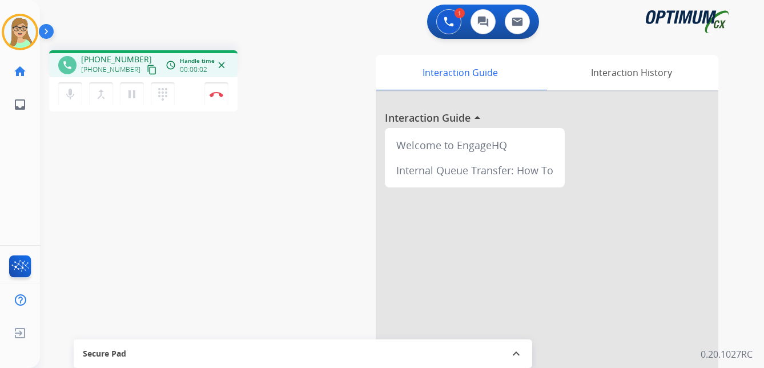
click at [147, 72] on mat-icon "content_copy" at bounding box center [152, 70] width 10 height 10
click at [218, 93] on img at bounding box center [217, 94] width 14 height 6
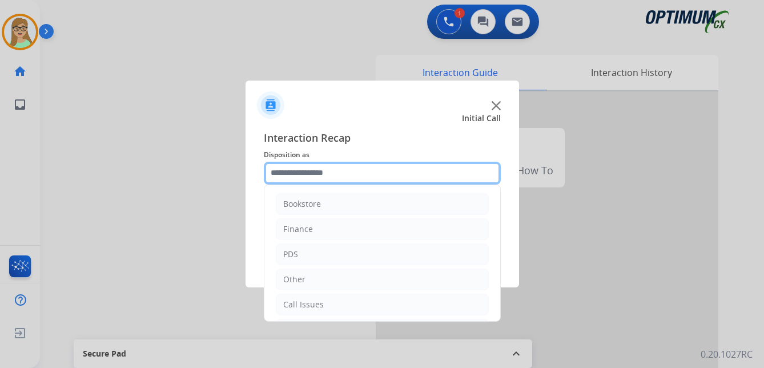
click at [304, 174] on input "text" at bounding box center [382, 173] width 237 height 23
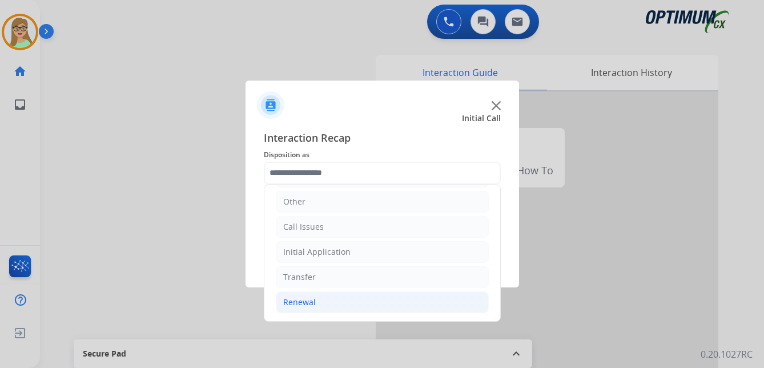
click at [300, 302] on div "Renewal" at bounding box center [299, 301] width 33 height 11
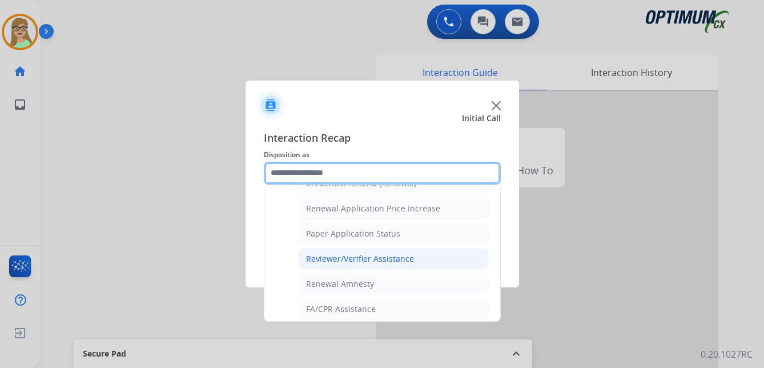
scroll to position [327, 0]
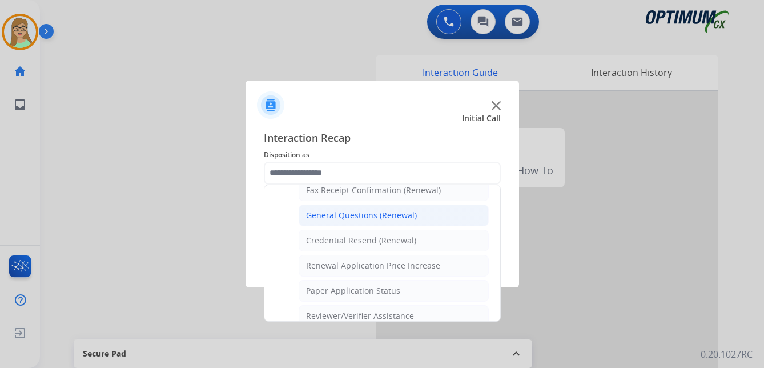
click at [352, 216] on div "General Questions (Renewal)" at bounding box center [361, 215] width 111 height 11
type input "**********"
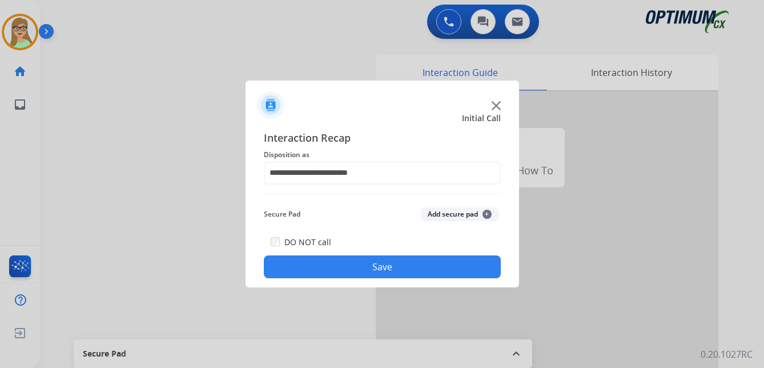
drag, startPoint x: 348, startPoint y: 268, endPoint x: 1, endPoint y: 259, distance: 347.9
click at [346, 268] on button "Save" at bounding box center [382, 266] width 237 height 23
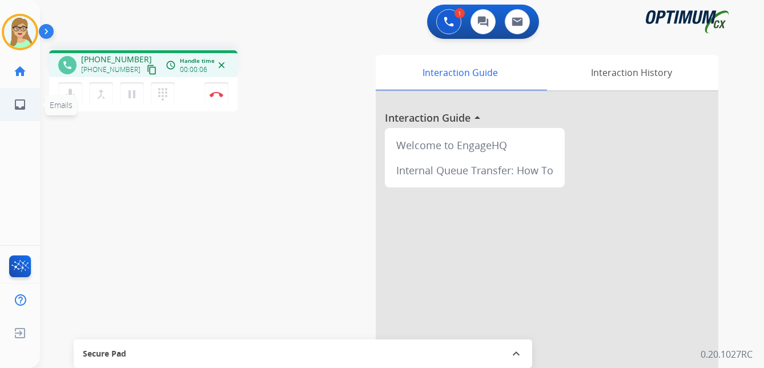
drag, startPoint x: 140, startPoint y: 71, endPoint x: 9, endPoint y: 102, distance: 134.5
click at [147, 71] on mat-icon "content_copy" at bounding box center [152, 70] width 10 height 10
click at [218, 93] on img at bounding box center [217, 94] width 14 height 6
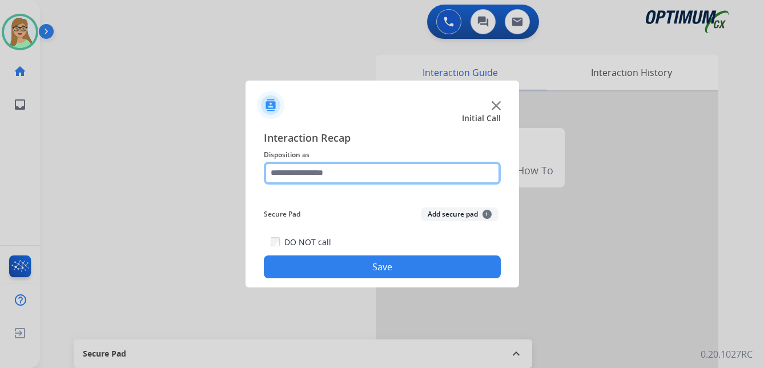
click at [303, 174] on input "text" at bounding box center [382, 173] width 237 height 23
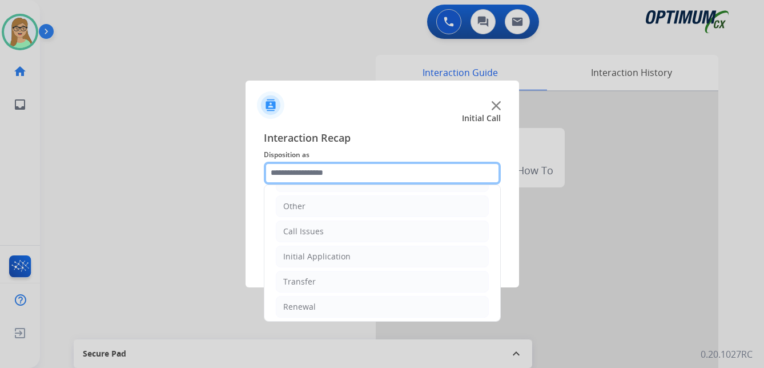
scroll to position [78, 0]
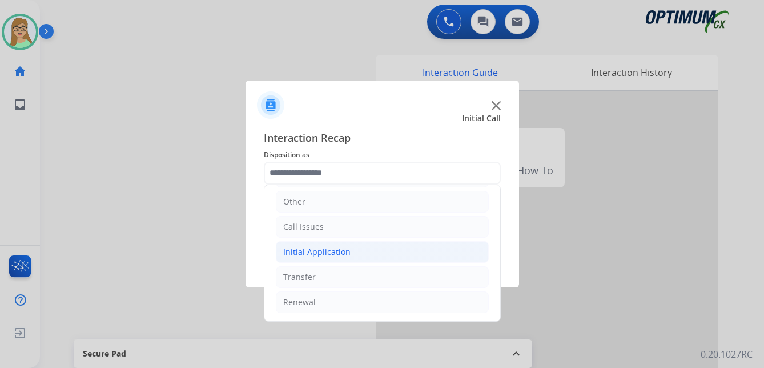
click at [336, 248] on div "Initial Application" at bounding box center [316, 251] width 67 height 11
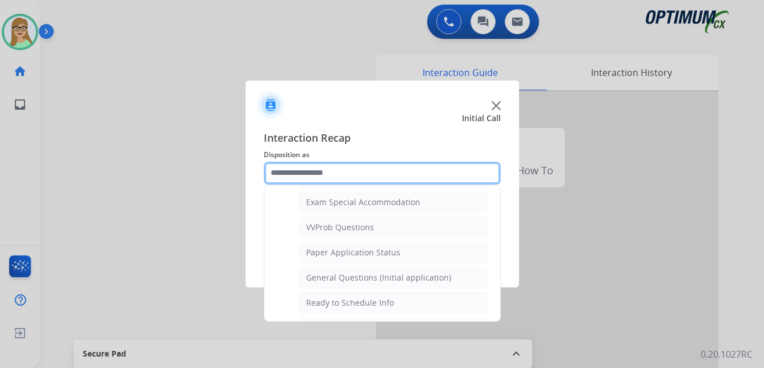
scroll to position [592, 0]
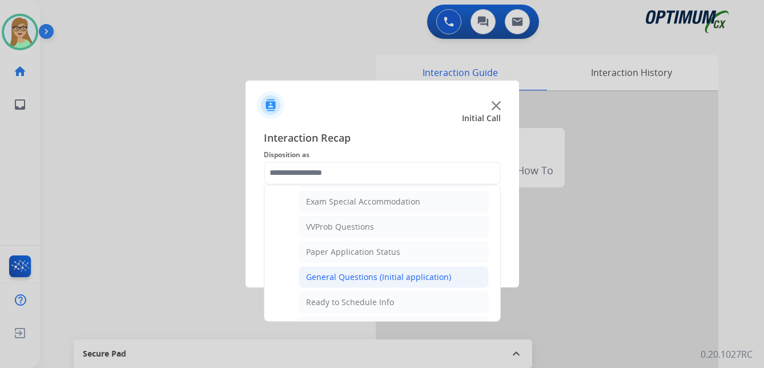
click at [347, 276] on div "General Questions (Initial application)" at bounding box center [378, 276] width 145 height 11
type input "**********"
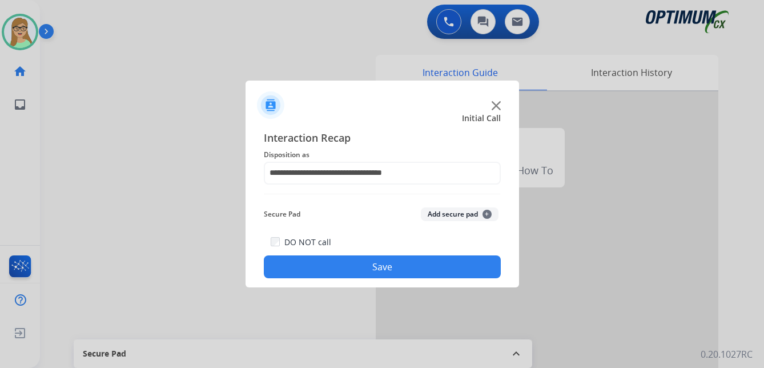
click at [347, 274] on button "Save" at bounding box center [382, 266] width 237 height 23
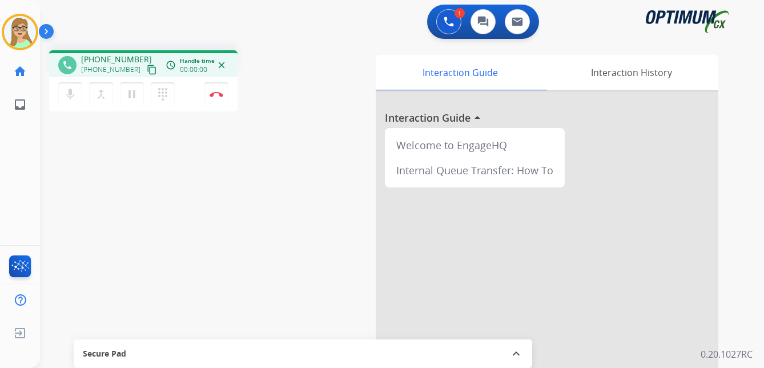
click at [147, 70] on mat-icon "content_copy" at bounding box center [152, 70] width 10 height 10
click at [219, 94] on img at bounding box center [217, 94] width 14 height 6
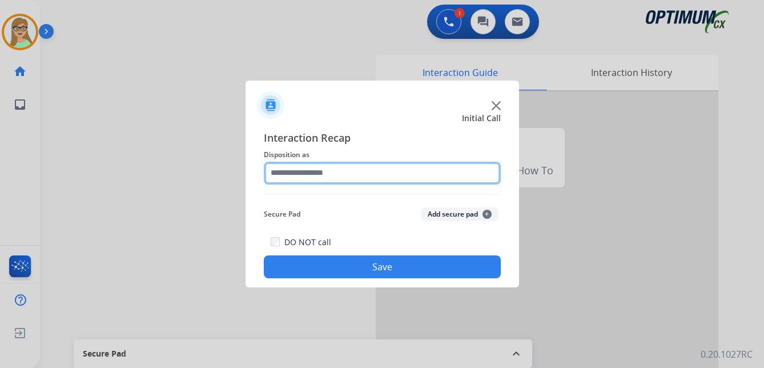
click at [307, 175] on input "text" at bounding box center [382, 173] width 237 height 23
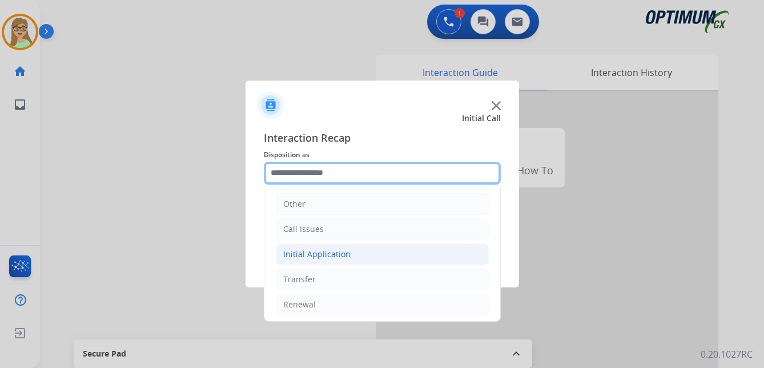
scroll to position [78, 0]
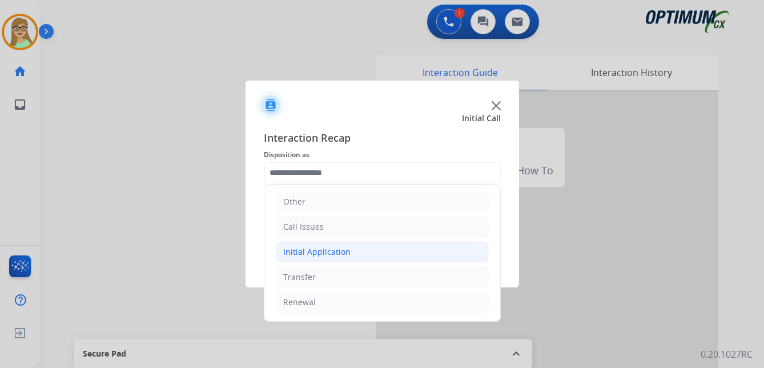
click at [332, 251] on div "Initial Application" at bounding box center [316, 251] width 67 height 11
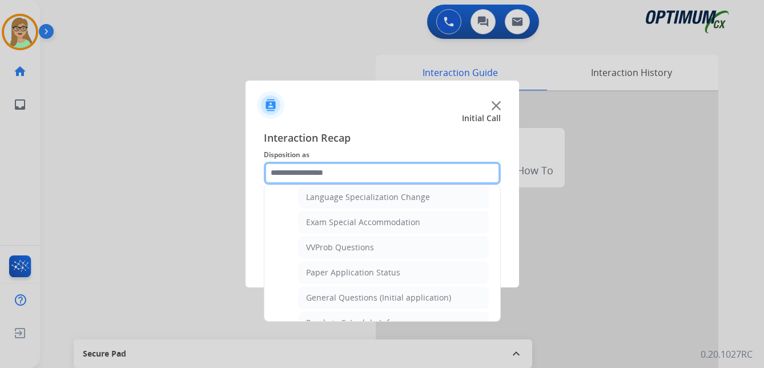
scroll to position [592, 0]
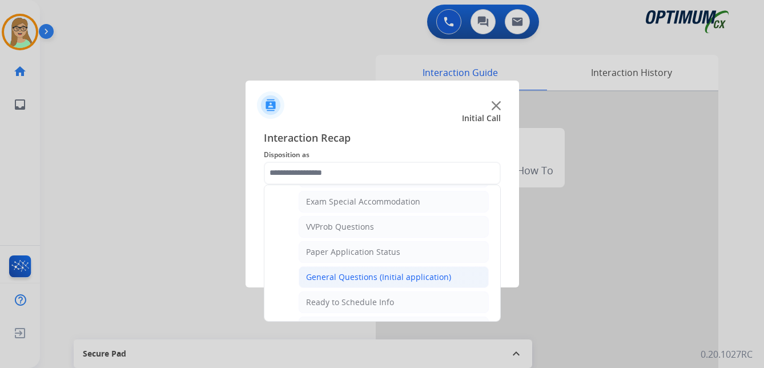
click at [343, 279] on div "General Questions (Initial application)" at bounding box center [378, 276] width 145 height 11
type input "**********"
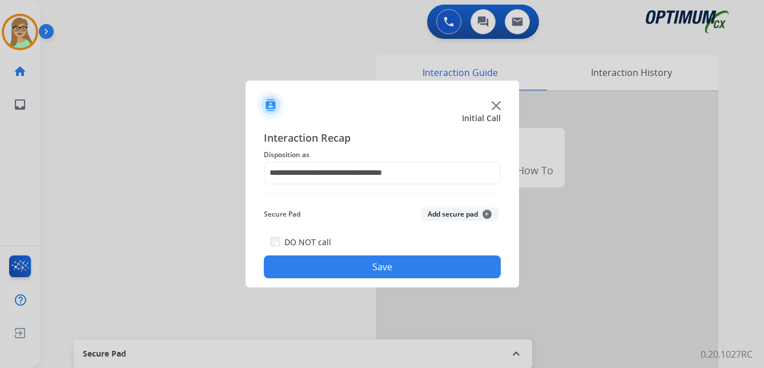
drag, startPoint x: 340, startPoint y: 275, endPoint x: 80, endPoint y: 248, distance: 261.2
click at [338, 275] on button "Save" at bounding box center [382, 266] width 237 height 23
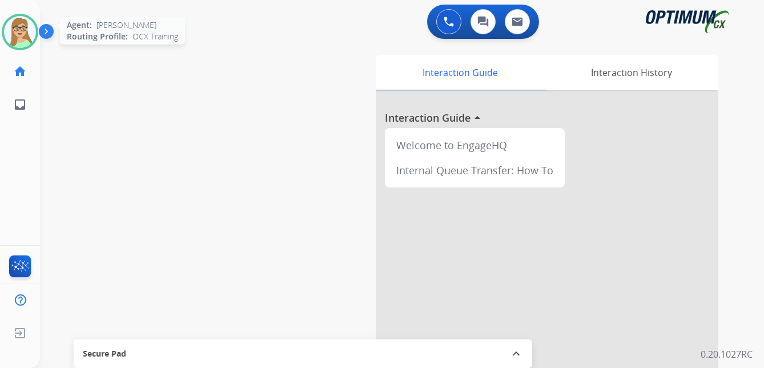
click at [33, 31] on img at bounding box center [20, 32] width 32 height 32
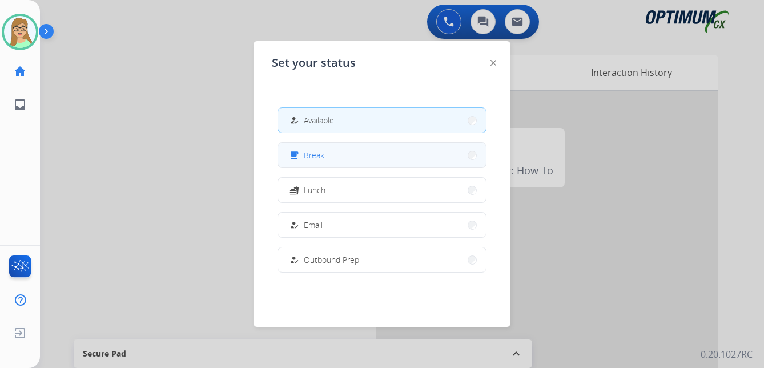
click at [311, 151] on span "Break" at bounding box center [314, 155] width 21 height 12
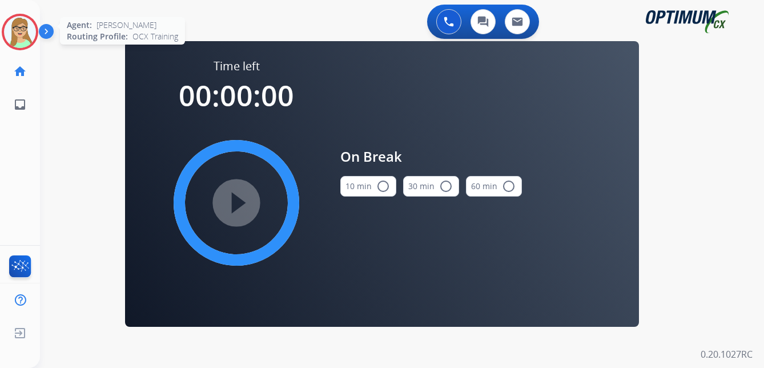
click at [17, 25] on img at bounding box center [20, 32] width 32 height 32
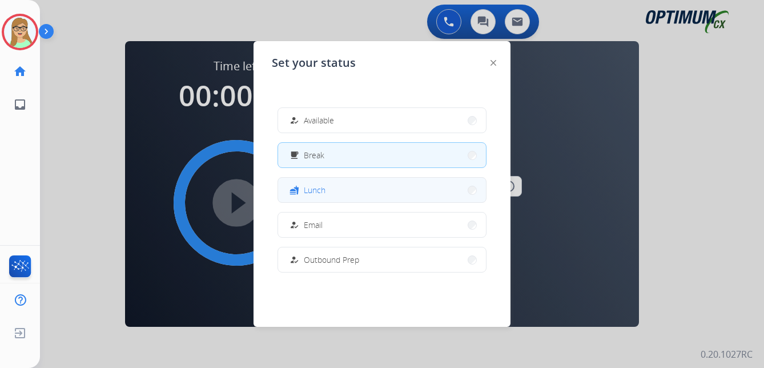
click at [318, 191] on span "Lunch" at bounding box center [315, 190] width 22 height 12
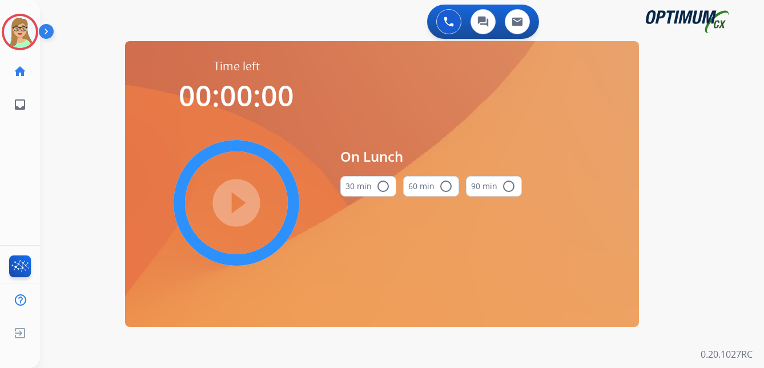
click at [383, 187] on mat-icon "radio_button_unchecked" at bounding box center [383, 186] width 14 height 14
click at [242, 202] on mat-icon "play_circle_filled" at bounding box center [237, 203] width 14 height 14
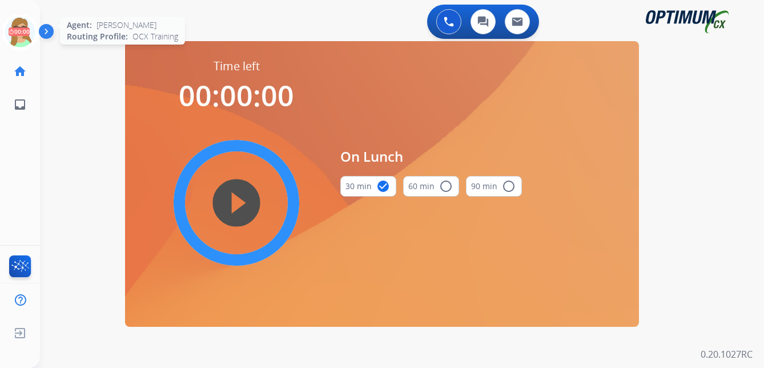
click at [6, 25] on circle at bounding box center [20, 32] width 34 height 34
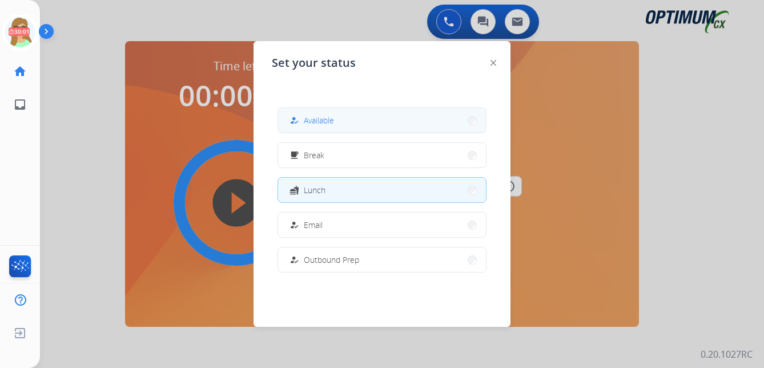
click at [323, 122] on span "Available" at bounding box center [319, 120] width 30 height 12
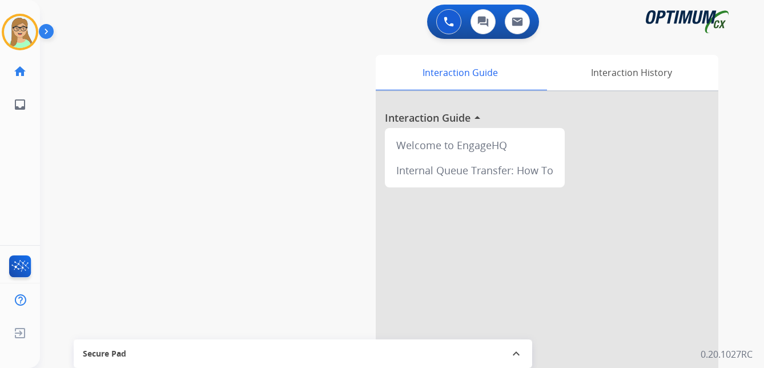
click at [47, 34] on img at bounding box center [48, 34] width 19 height 22
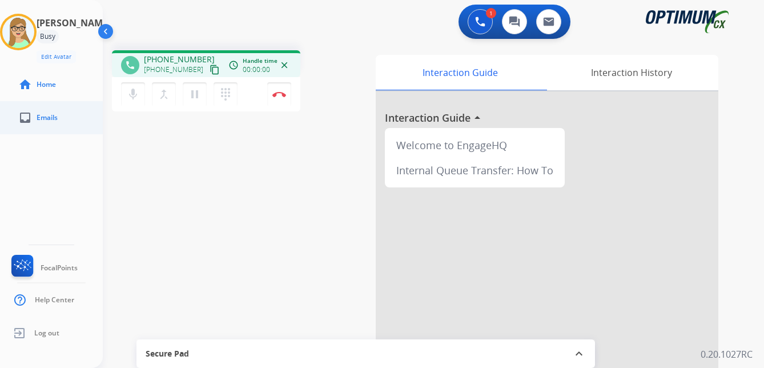
drag, startPoint x: 204, startPoint y: 66, endPoint x: 1, endPoint y: 110, distance: 207.5
click at [210, 66] on mat-icon "content_copy" at bounding box center [215, 70] width 10 height 10
click at [280, 94] on img at bounding box center [279, 94] width 14 height 6
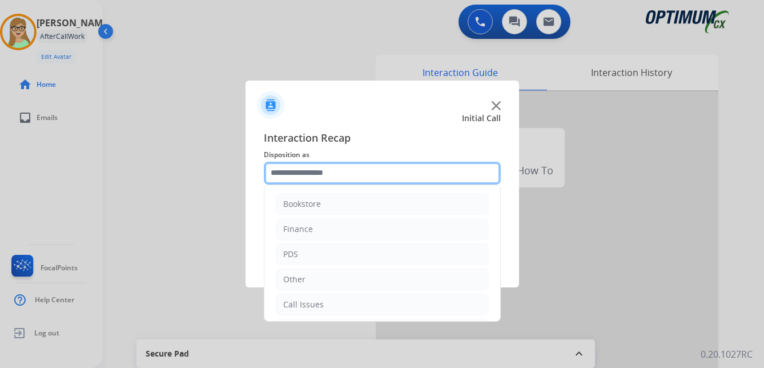
click at [319, 174] on input "text" at bounding box center [382, 173] width 237 height 23
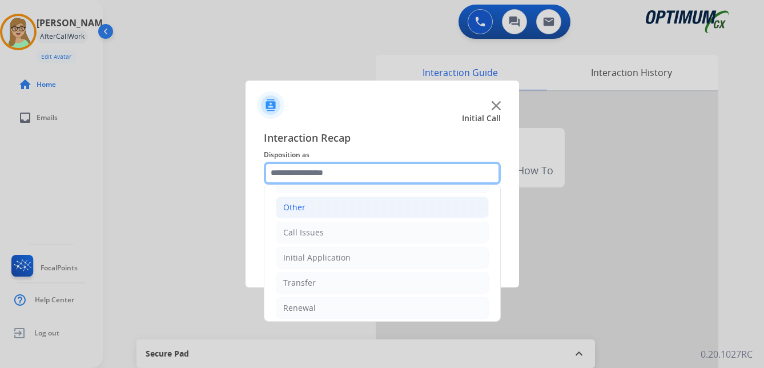
scroll to position [78, 0]
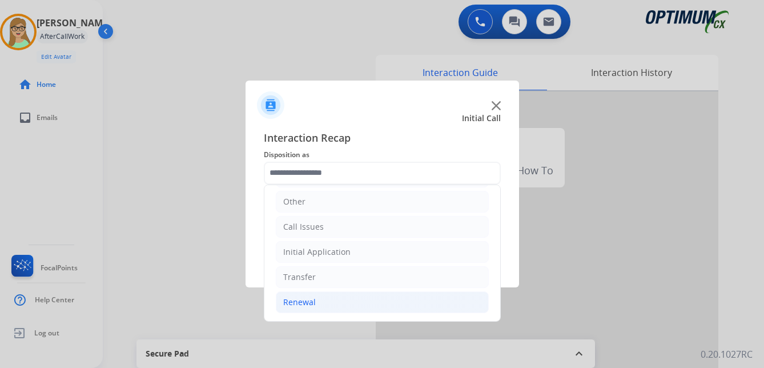
click at [302, 300] on div "Renewal" at bounding box center [299, 301] width 33 height 11
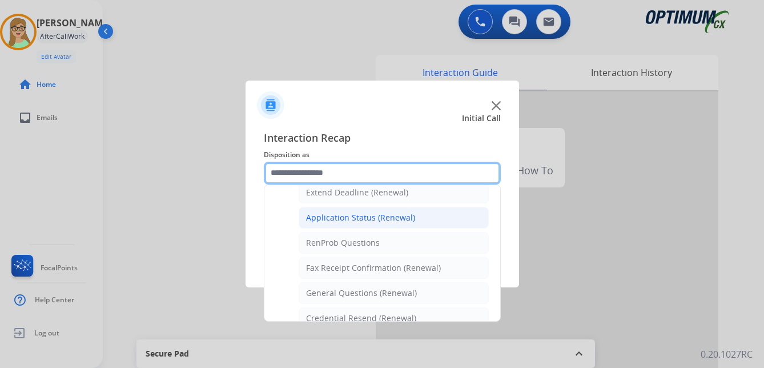
scroll to position [306, 0]
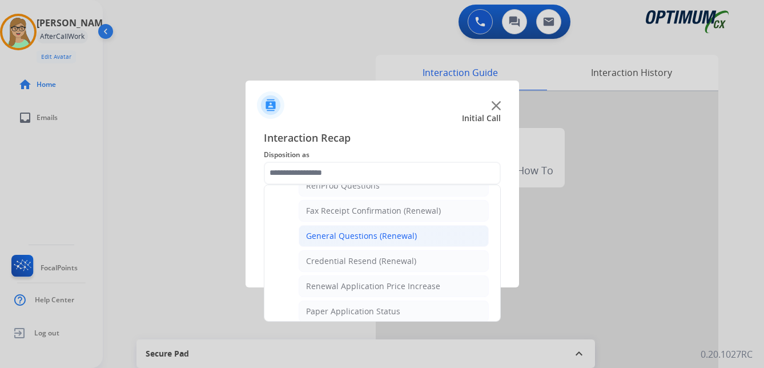
click at [362, 236] on div "General Questions (Renewal)" at bounding box center [361, 235] width 111 height 11
type input "**********"
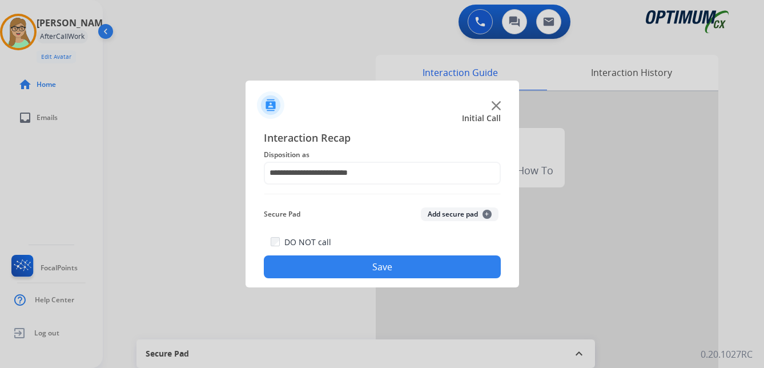
click at [355, 265] on button "Save" at bounding box center [382, 266] width 237 height 23
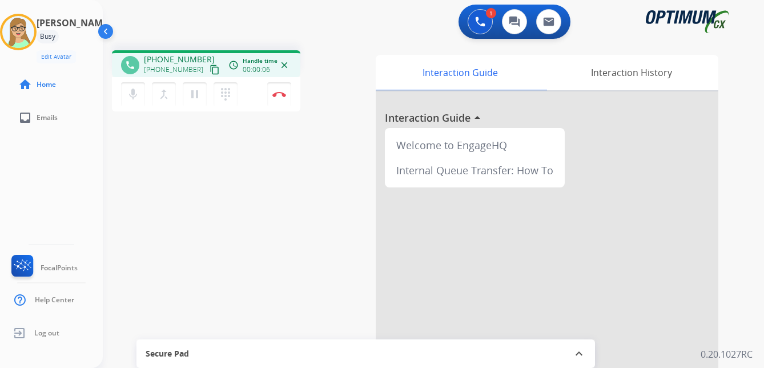
drag, startPoint x: 203, startPoint y: 67, endPoint x: 177, endPoint y: 74, distance: 26.5
click at [210, 67] on mat-icon "content_copy" at bounding box center [215, 70] width 10 height 10
click at [280, 93] on img at bounding box center [279, 94] width 14 height 6
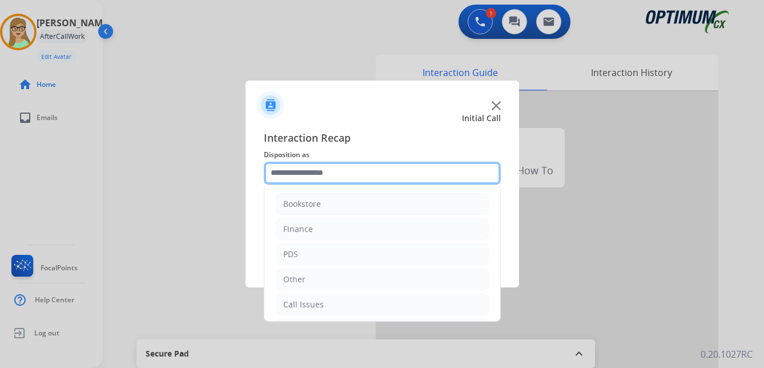
click at [310, 172] on input "text" at bounding box center [382, 173] width 237 height 23
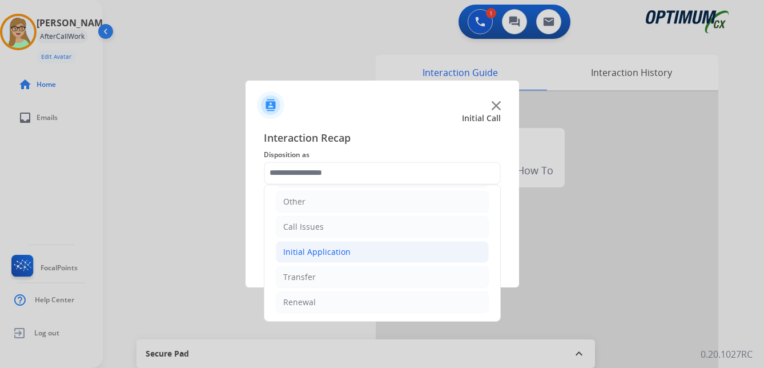
click at [315, 252] on div "Initial Application" at bounding box center [316, 251] width 67 height 11
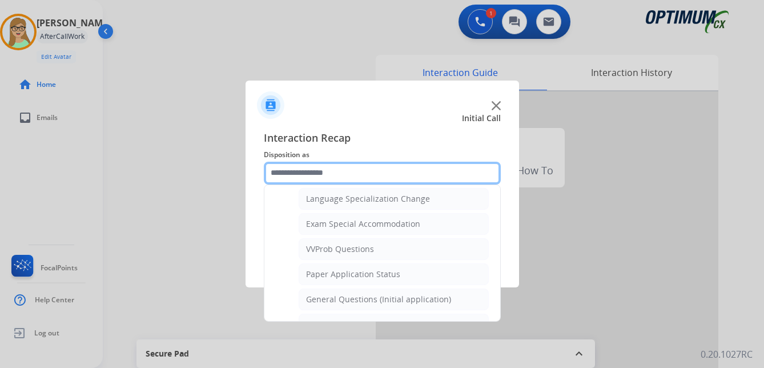
scroll to position [592, 0]
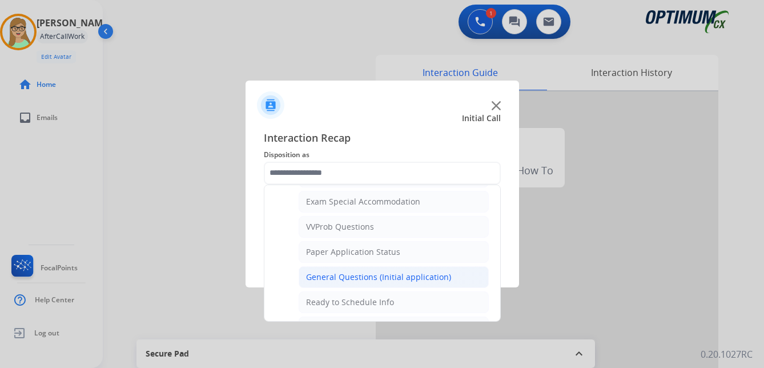
click at [334, 279] on div "General Questions (Initial application)" at bounding box center [378, 276] width 145 height 11
type input "**********"
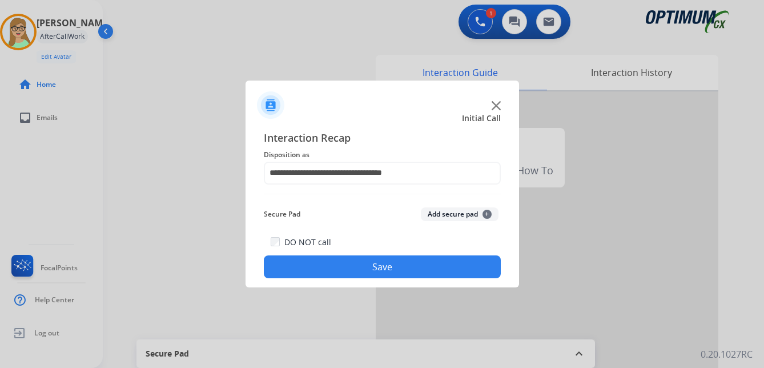
click at [336, 272] on button "Save" at bounding box center [382, 266] width 237 height 23
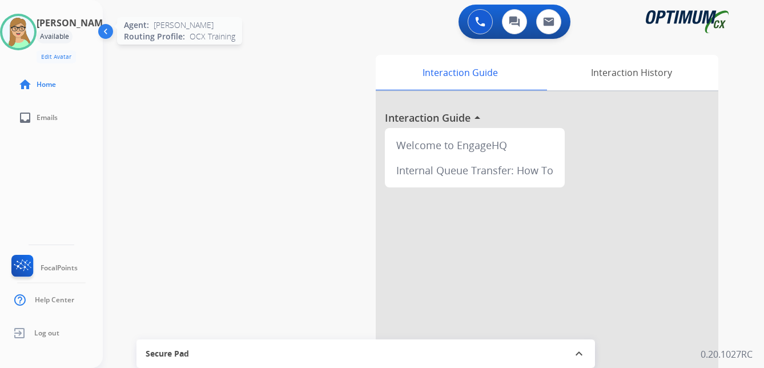
click at [34, 38] on img at bounding box center [18, 32] width 32 height 32
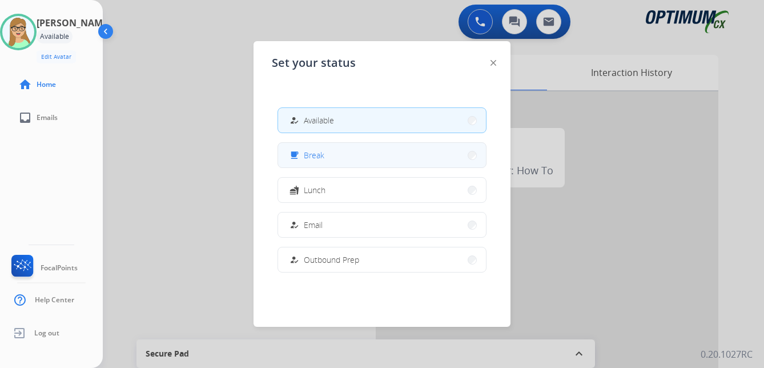
click at [314, 162] on button "free_breakfast Break" at bounding box center [382, 155] width 208 height 25
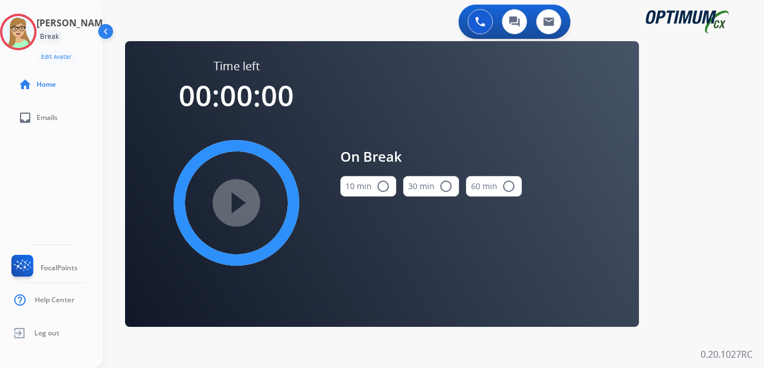
click at [382, 187] on mat-icon "radio_button_unchecked" at bounding box center [383, 186] width 14 height 14
click at [243, 208] on mat-icon "play_circle_filled" at bounding box center [237, 203] width 14 height 14
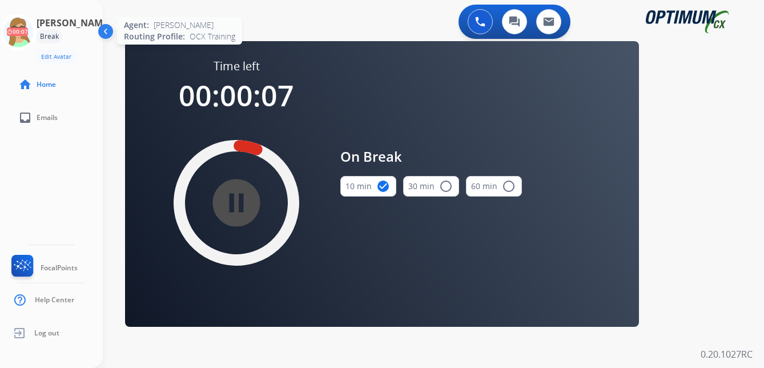
click at [32, 22] on icon at bounding box center [18, 32] width 37 height 37
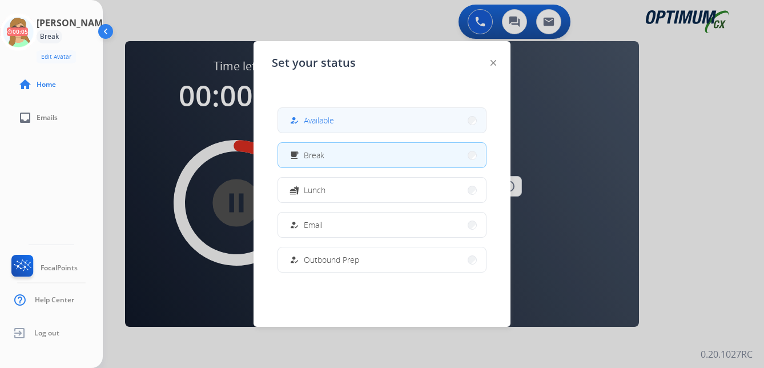
click at [329, 117] on span "Available" at bounding box center [319, 120] width 30 height 12
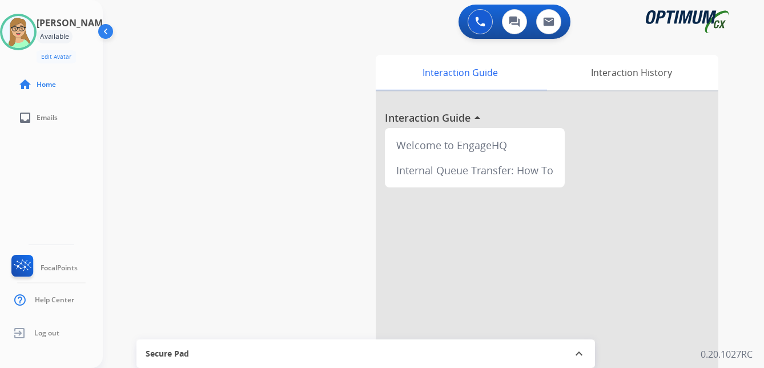
click at [14, 169] on div "Patricia Available Edit Avatar Agent: Patricia Routing Profile: OCX Training ho…" at bounding box center [51, 184] width 103 height 368
click at [11, 63] on div "Patricia Available Edit Avatar Agent: Patricia Routing Profile: OCX Training ho…" at bounding box center [51, 67] width 103 height 134
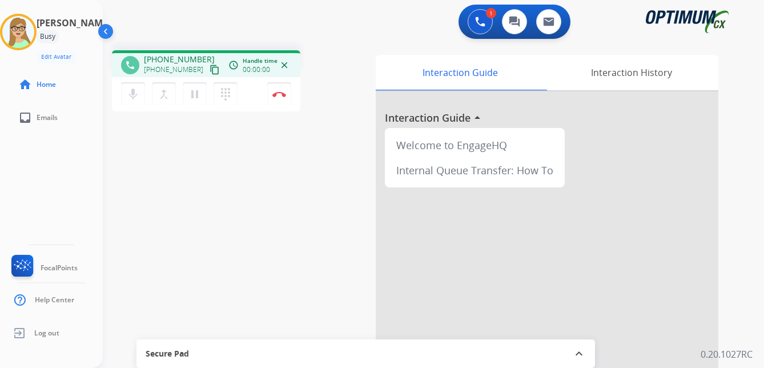
click at [210, 72] on mat-icon "content_copy" at bounding box center [215, 70] width 10 height 10
click at [282, 95] on img at bounding box center [279, 94] width 14 height 6
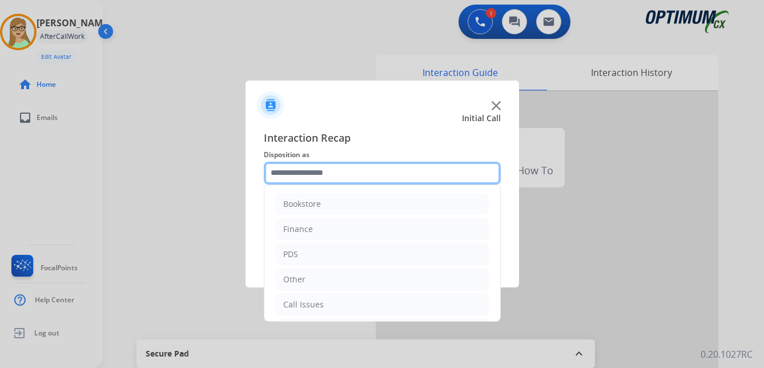
click at [311, 170] on input "text" at bounding box center [382, 173] width 237 height 23
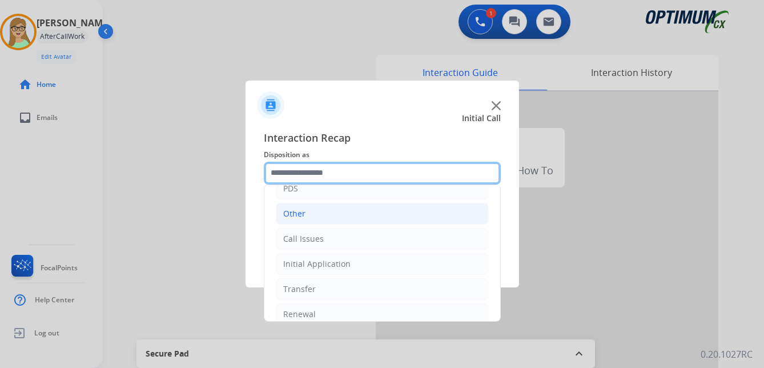
scroll to position [78, 0]
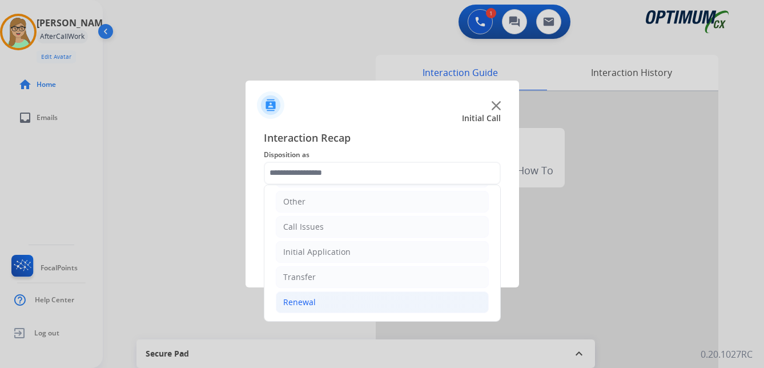
click at [302, 304] on div "Renewal" at bounding box center [299, 301] width 33 height 11
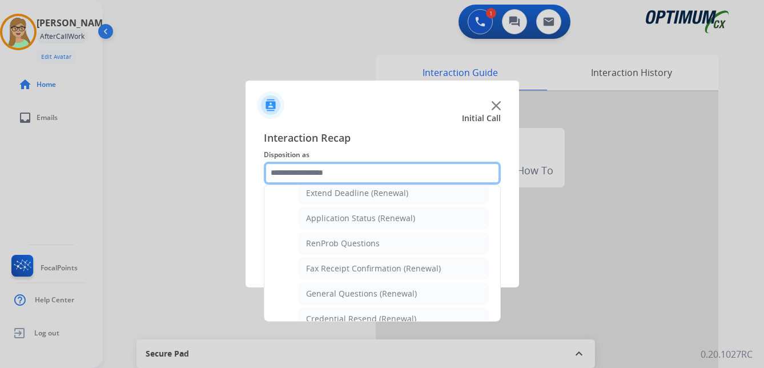
scroll to position [249, 0]
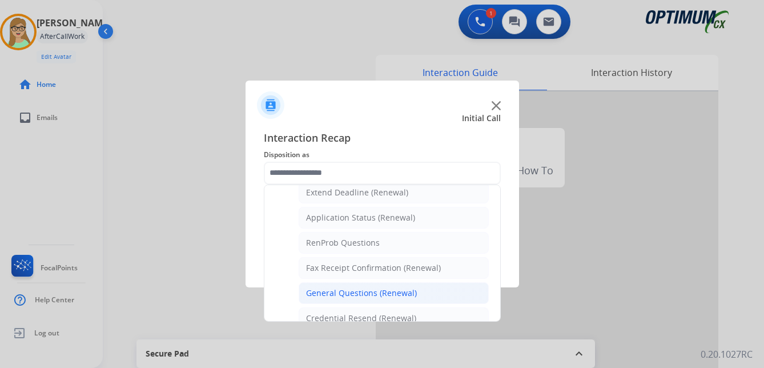
click at [347, 290] on div "General Questions (Renewal)" at bounding box center [361, 292] width 111 height 11
type input "**********"
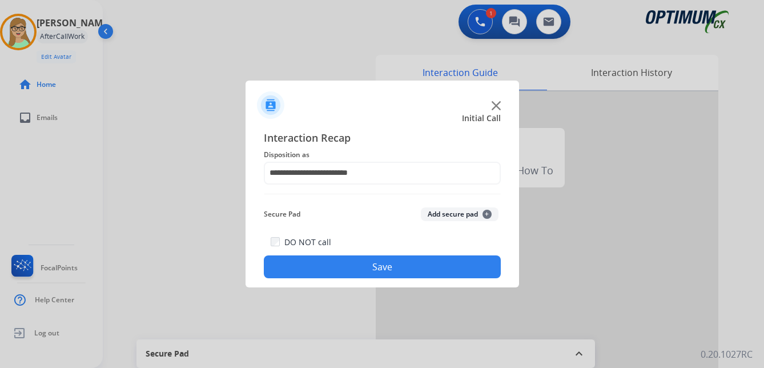
click at [328, 270] on button "Save" at bounding box center [382, 266] width 237 height 23
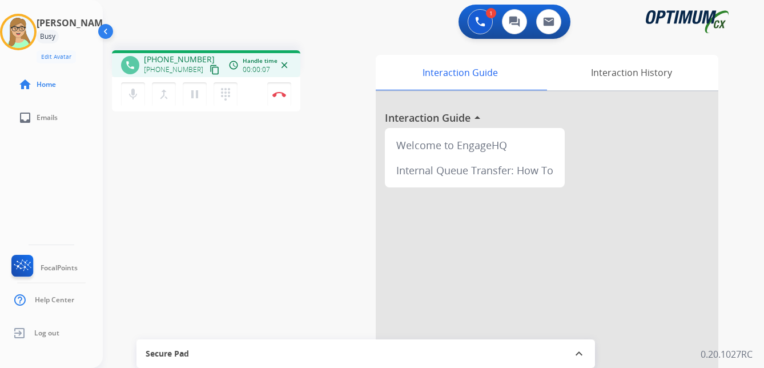
click at [210, 71] on mat-icon "content_copy" at bounding box center [215, 70] width 10 height 10
click at [280, 95] on img at bounding box center [279, 94] width 14 height 6
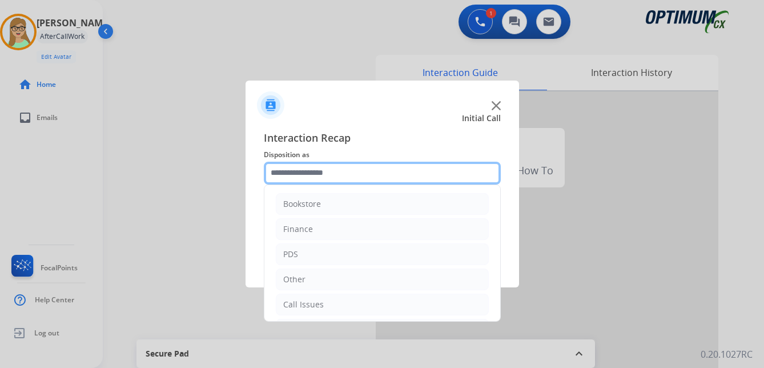
click at [302, 175] on input "text" at bounding box center [382, 173] width 237 height 23
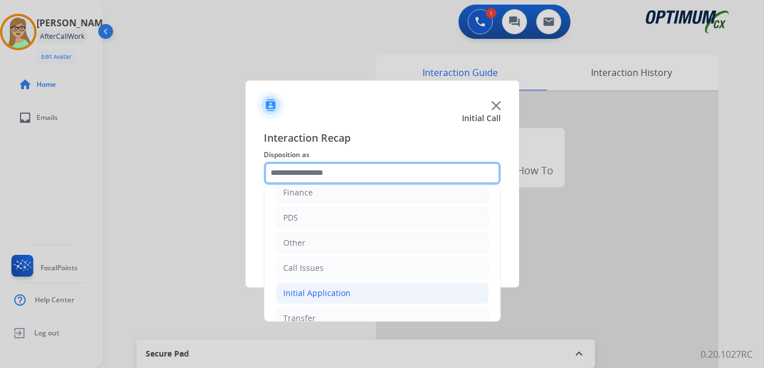
scroll to position [57, 0]
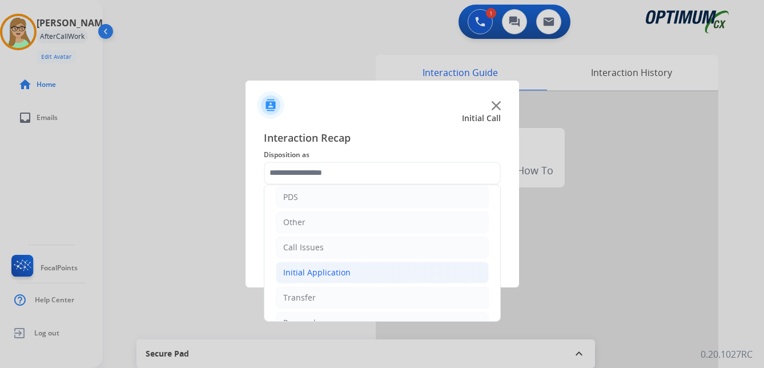
click at [320, 272] on div "Initial Application" at bounding box center [316, 272] width 67 height 11
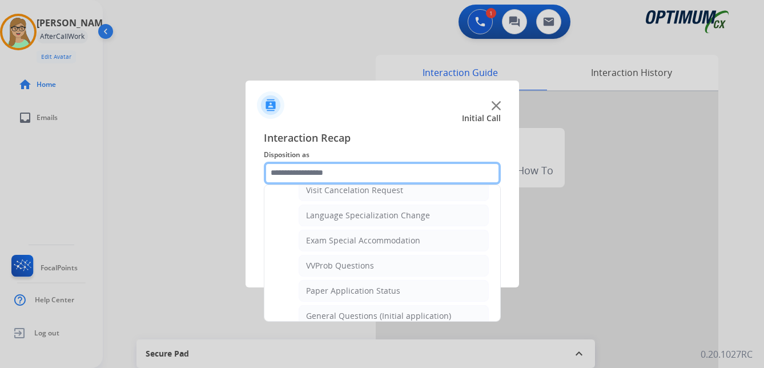
scroll to position [571, 0]
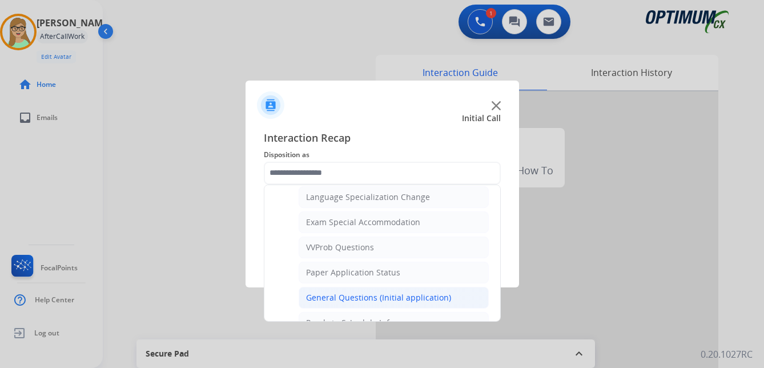
click at [329, 295] on div "General Questions (Initial application)" at bounding box center [378, 297] width 145 height 11
type input "**********"
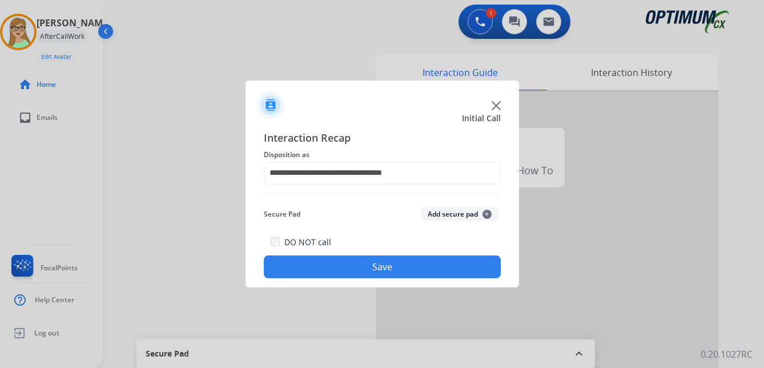
click at [334, 274] on button "Save" at bounding box center [382, 266] width 237 height 23
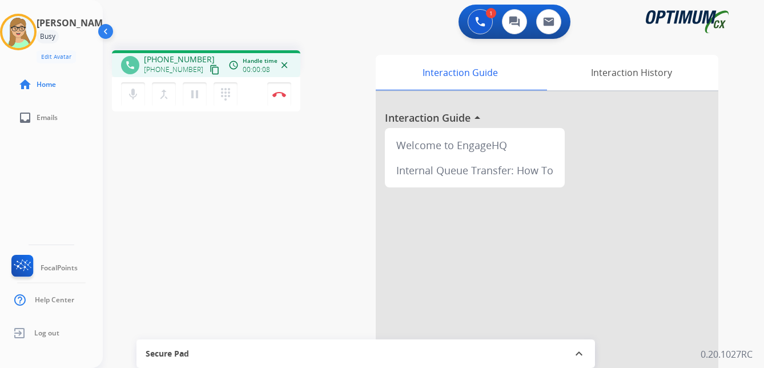
click at [210, 74] on mat-icon "content_copy" at bounding box center [215, 70] width 10 height 10
click at [280, 92] on img at bounding box center [279, 94] width 14 height 6
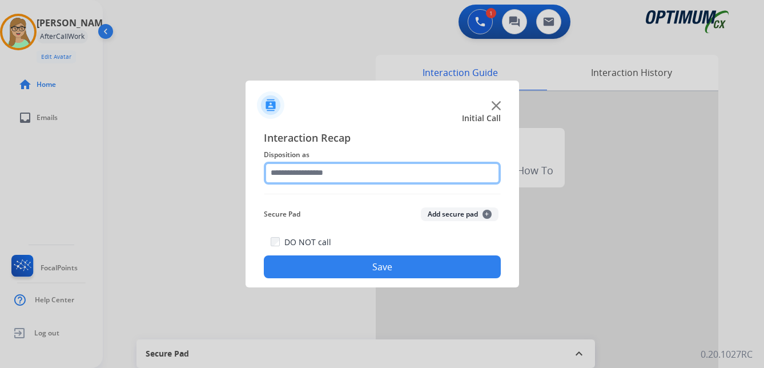
click at [306, 175] on input "text" at bounding box center [382, 173] width 237 height 23
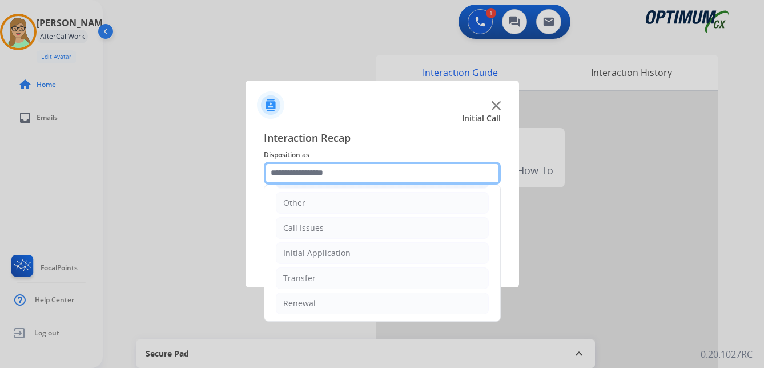
scroll to position [78, 0]
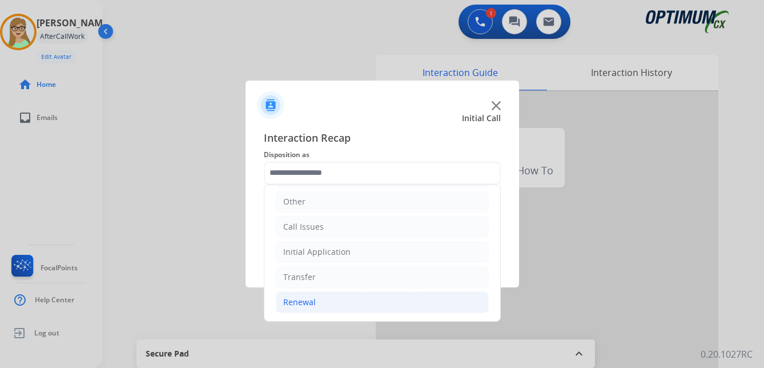
click at [297, 301] on div "Renewal" at bounding box center [299, 301] width 33 height 11
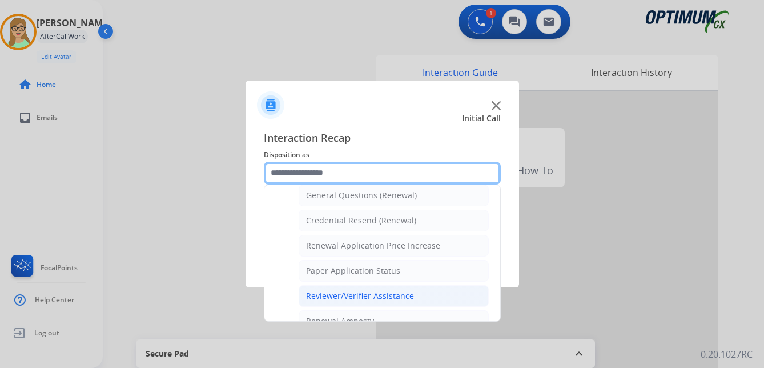
scroll to position [327, 0]
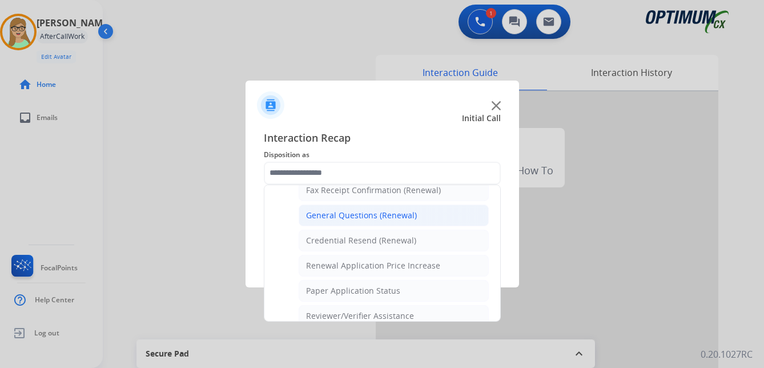
click at [344, 217] on div "General Questions (Renewal)" at bounding box center [361, 215] width 111 height 11
type input "**********"
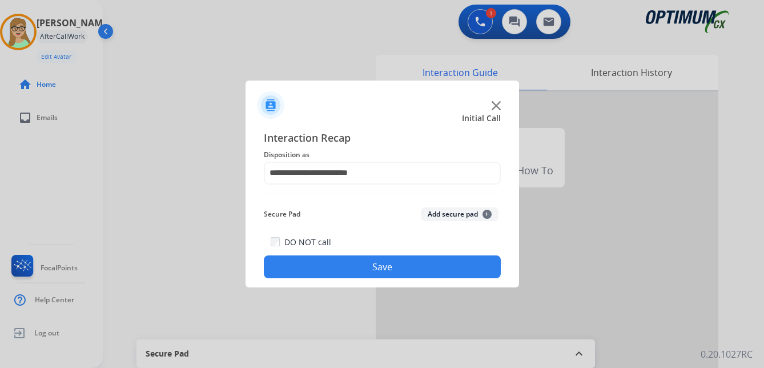
click at [327, 267] on button "Save" at bounding box center [382, 266] width 237 height 23
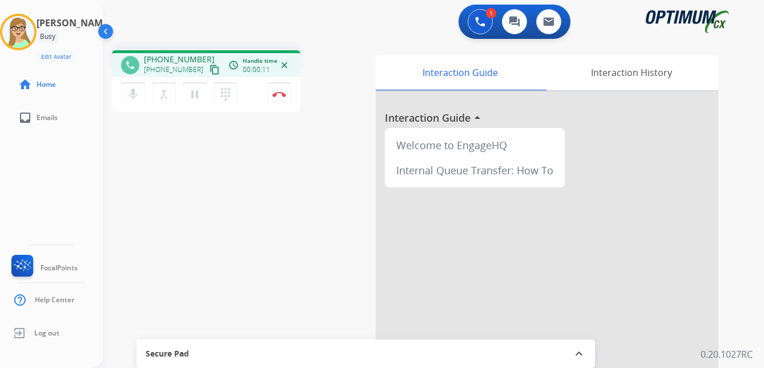
drag, startPoint x: 205, startPoint y: 70, endPoint x: 192, endPoint y: 75, distance: 13.9
click at [210, 71] on mat-icon "content_copy" at bounding box center [215, 70] width 10 height 10
click at [278, 94] on img at bounding box center [279, 94] width 14 height 6
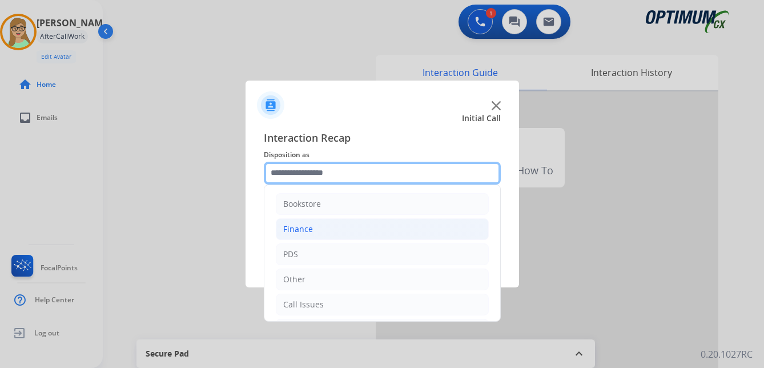
drag, startPoint x: 313, startPoint y: 176, endPoint x: 324, endPoint y: 234, distance: 58.7
click at [312, 176] on input "text" at bounding box center [382, 173] width 237 height 23
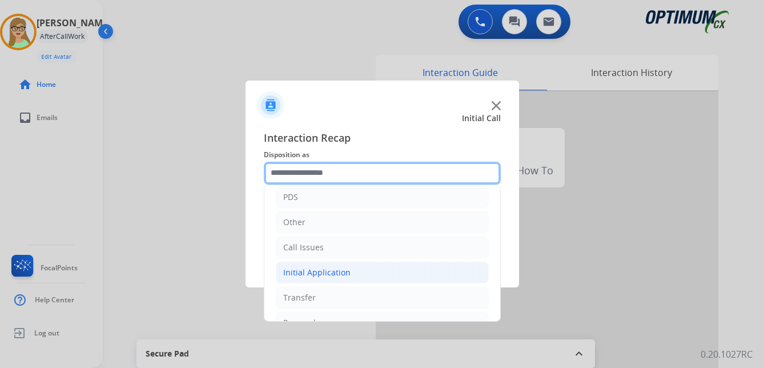
scroll to position [78, 0]
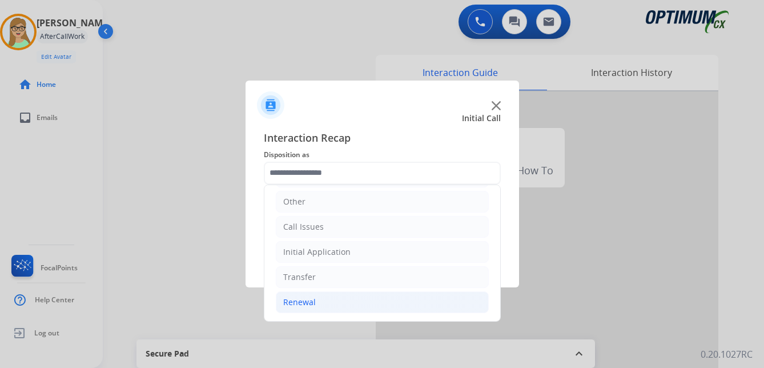
click at [303, 301] on div "Renewal" at bounding box center [299, 301] width 33 height 11
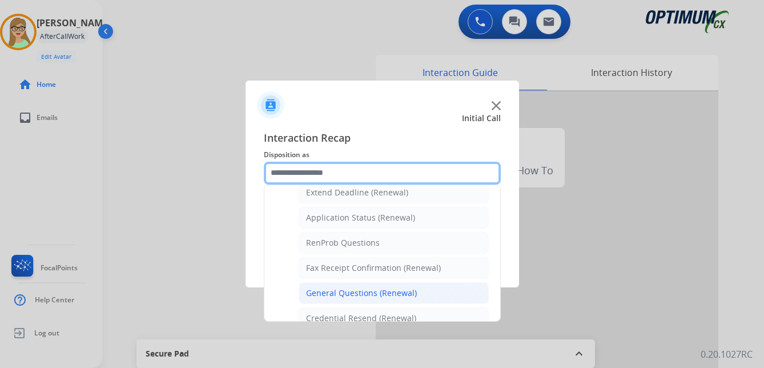
scroll to position [306, 0]
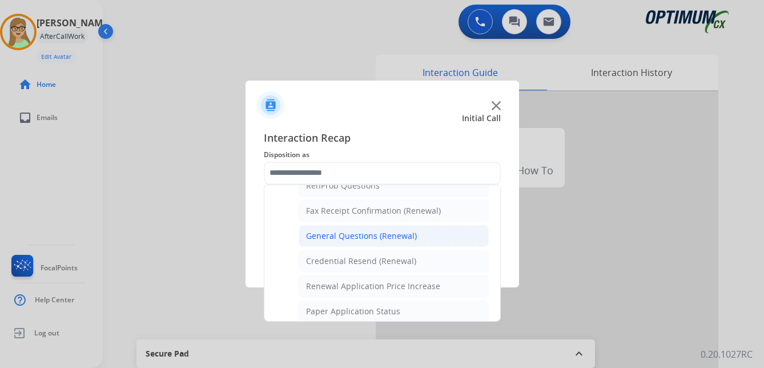
click at [332, 236] on div "General Questions (Renewal)" at bounding box center [361, 235] width 111 height 11
type input "**********"
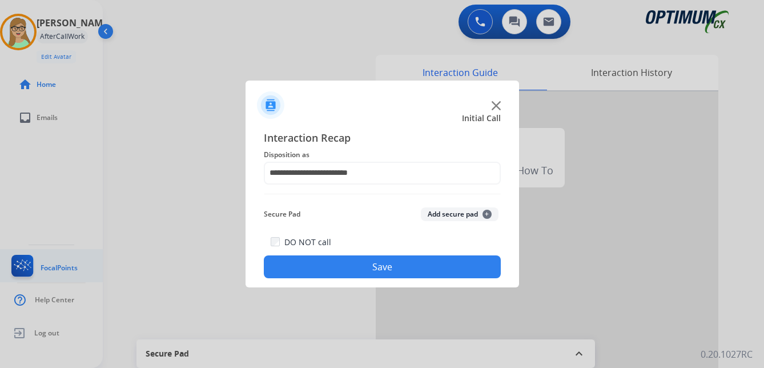
drag, startPoint x: 322, startPoint y: 270, endPoint x: 66, endPoint y: 278, distance: 255.4
click at [320, 270] on button "Save" at bounding box center [382, 266] width 237 height 23
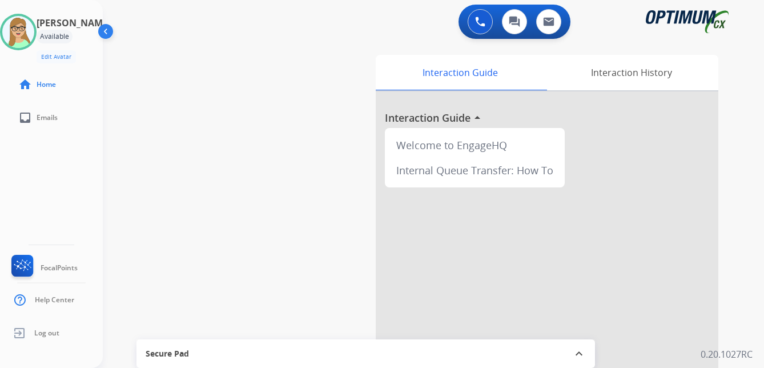
click at [19, 172] on div "Patricia Available Edit Avatar Agent: Patricia Routing Profile: OCX Training ho…" at bounding box center [51, 184] width 103 height 368
click at [26, 336] on img at bounding box center [19, 333] width 21 height 22
